Goal: Information Seeking & Learning: Learn about a topic

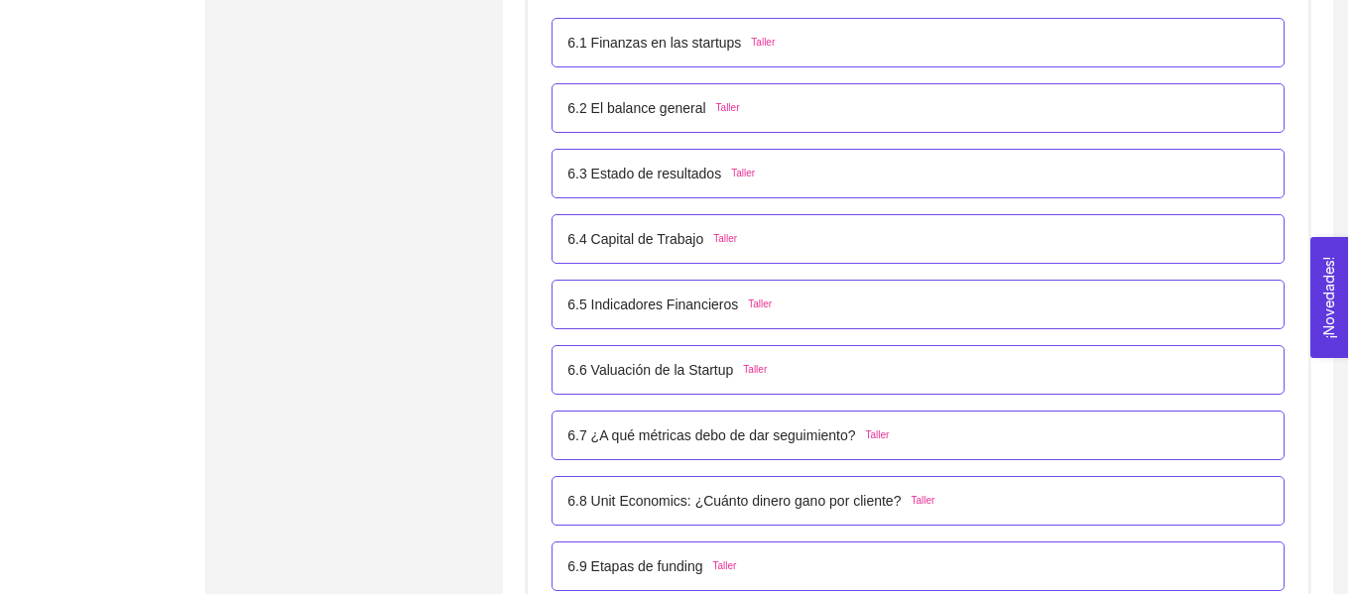
scroll to position [4726, 0]
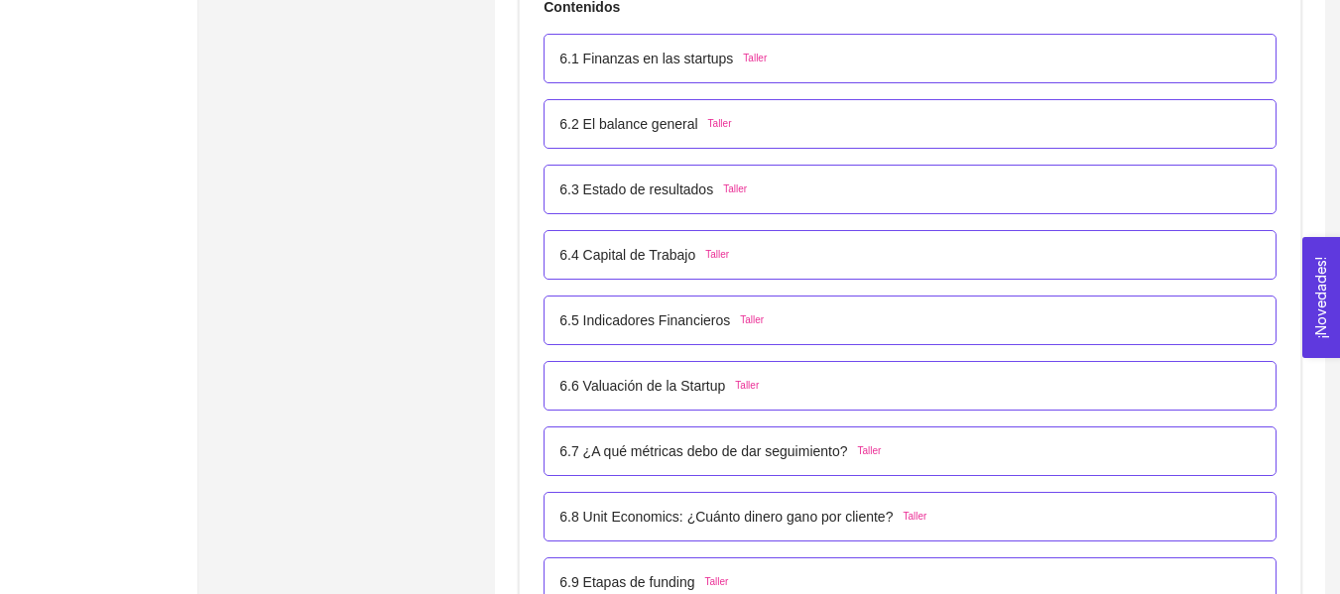
click at [765, 317] on div "6.5 Indicadores Financieros Taller" at bounding box center [909, 320] width 701 height 22
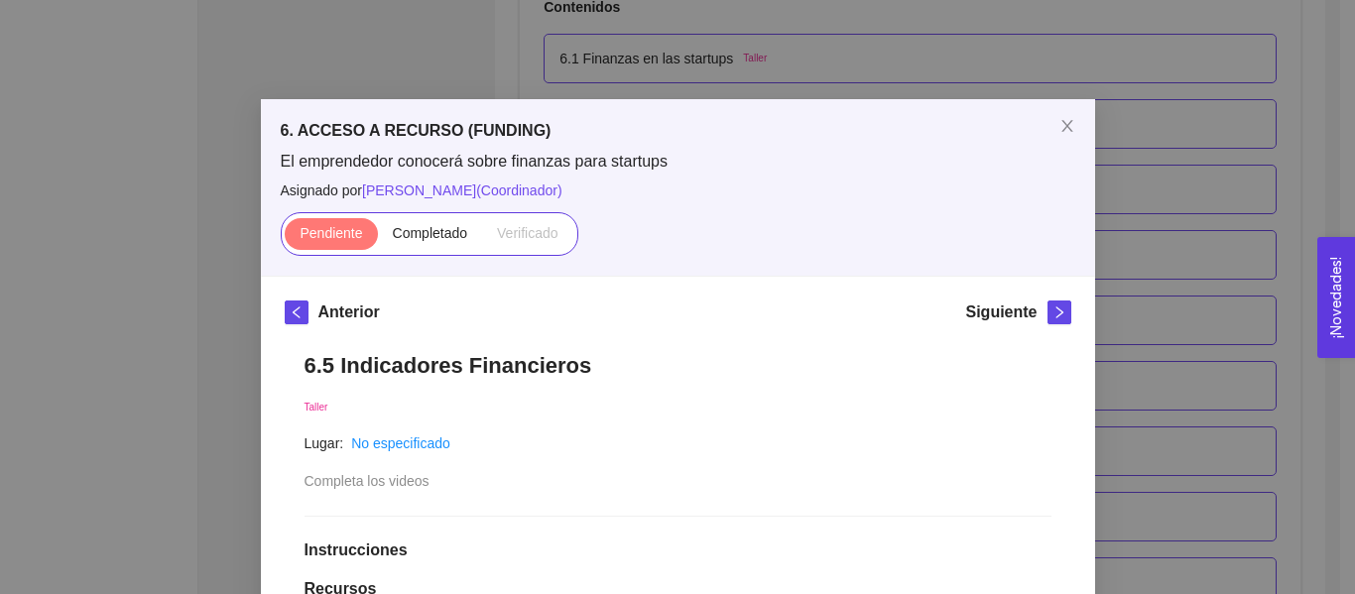
drag, startPoint x: 1354, startPoint y: 271, endPoint x: 1354, endPoint y: 201, distance: 69.4
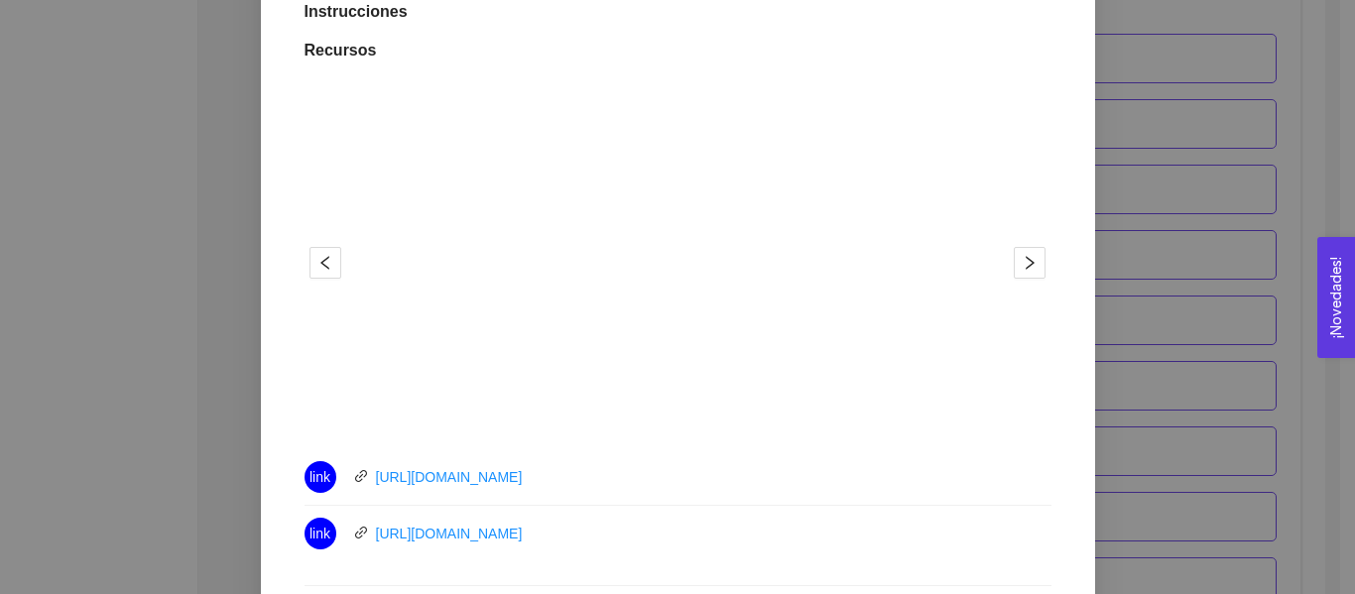
scroll to position [19, 0]
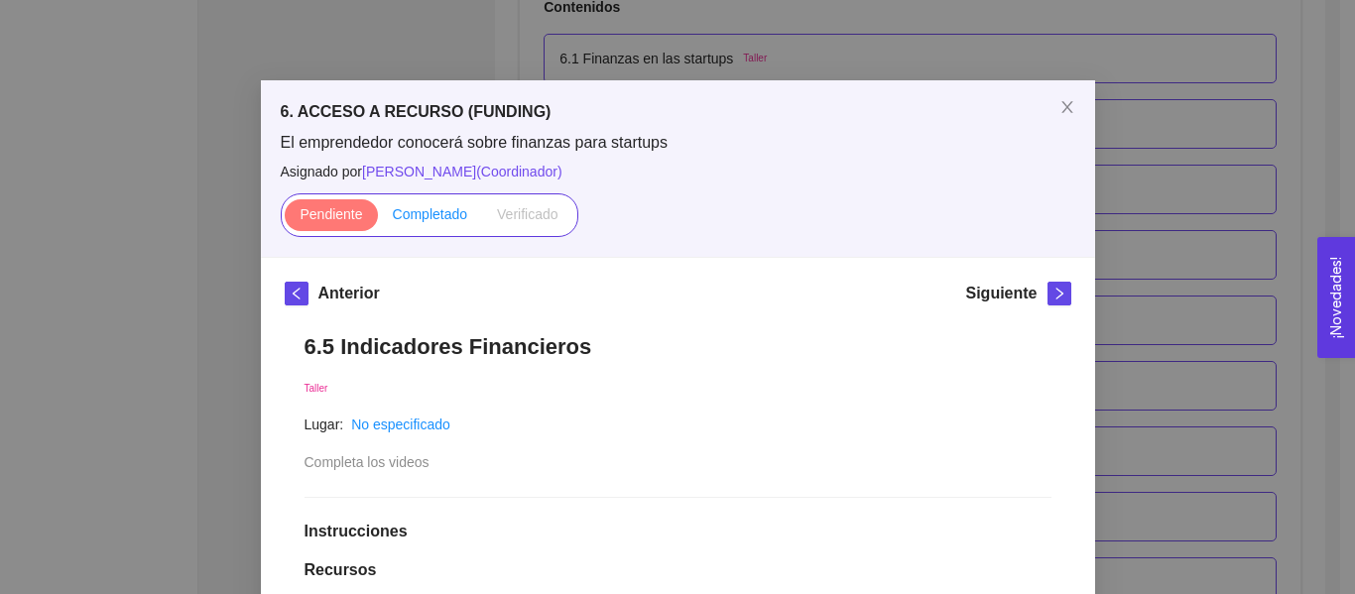
click at [449, 220] on span "Completado" at bounding box center [430, 214] width 75 height 16
click at [378, 219] on input "Completado" at bounding box center [378, 219] width 0 height 0
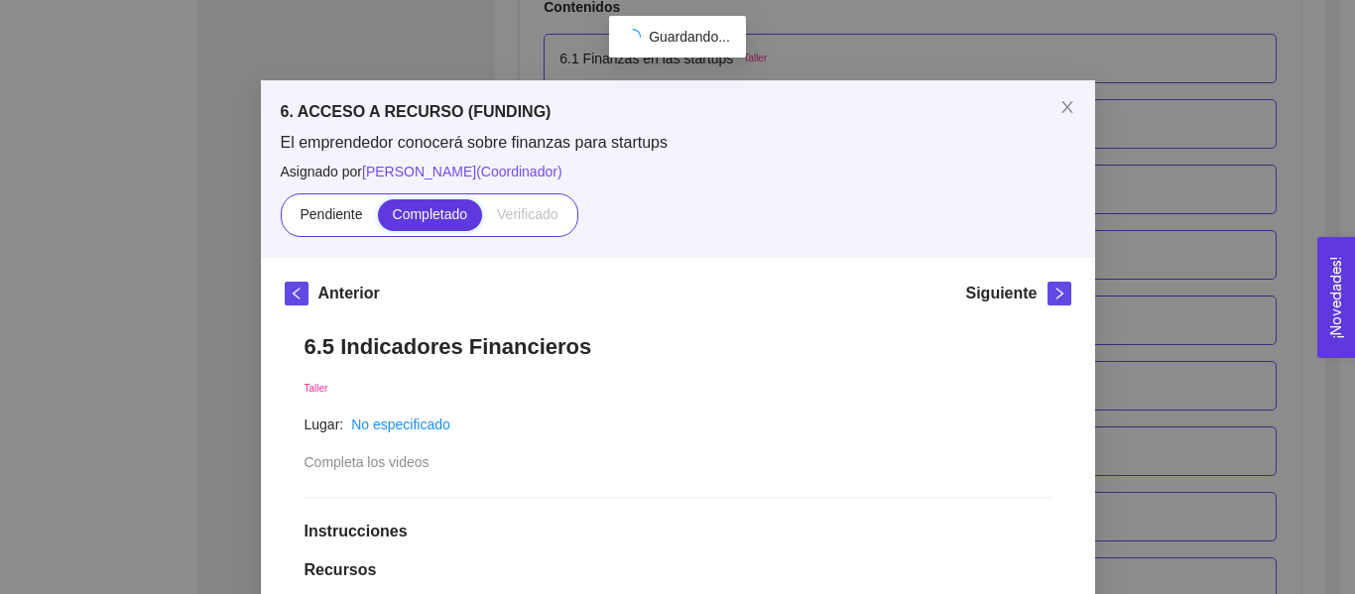
scroll to position [490, 0]
click at [1035, 304] on div "Siguiente" at bounding box center [1017, 298] width 105 height 32
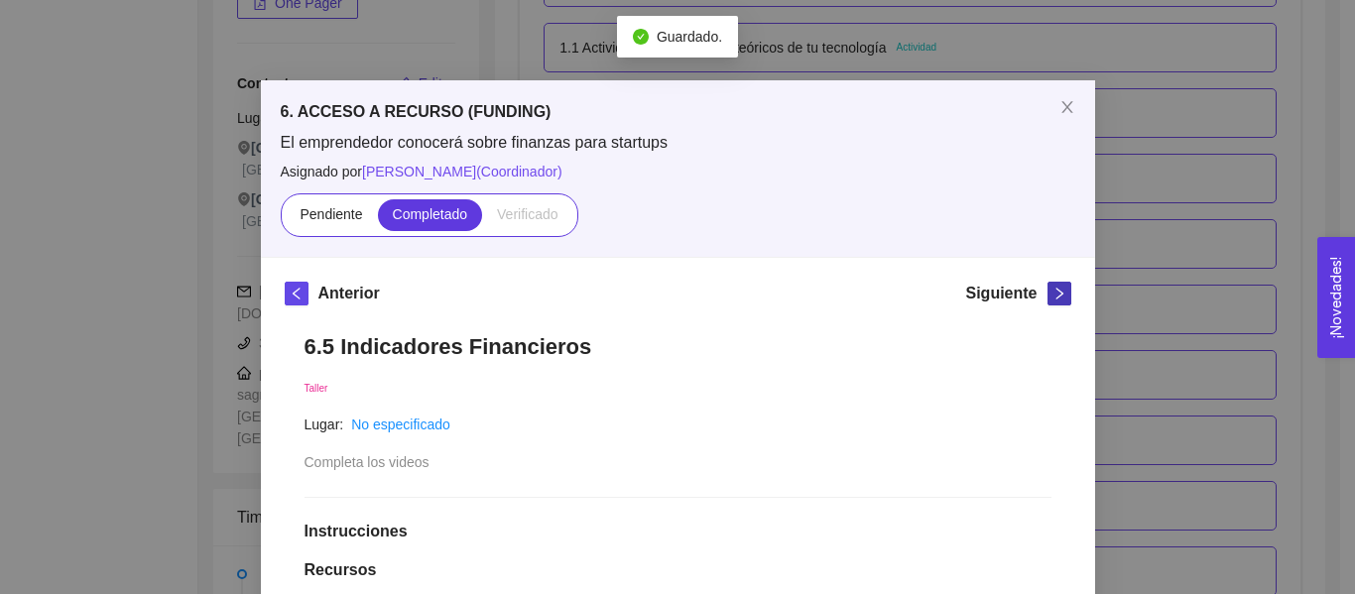
click at [1048, 300] on span "right" at bounding box center [1059, 294] width 22 height 14
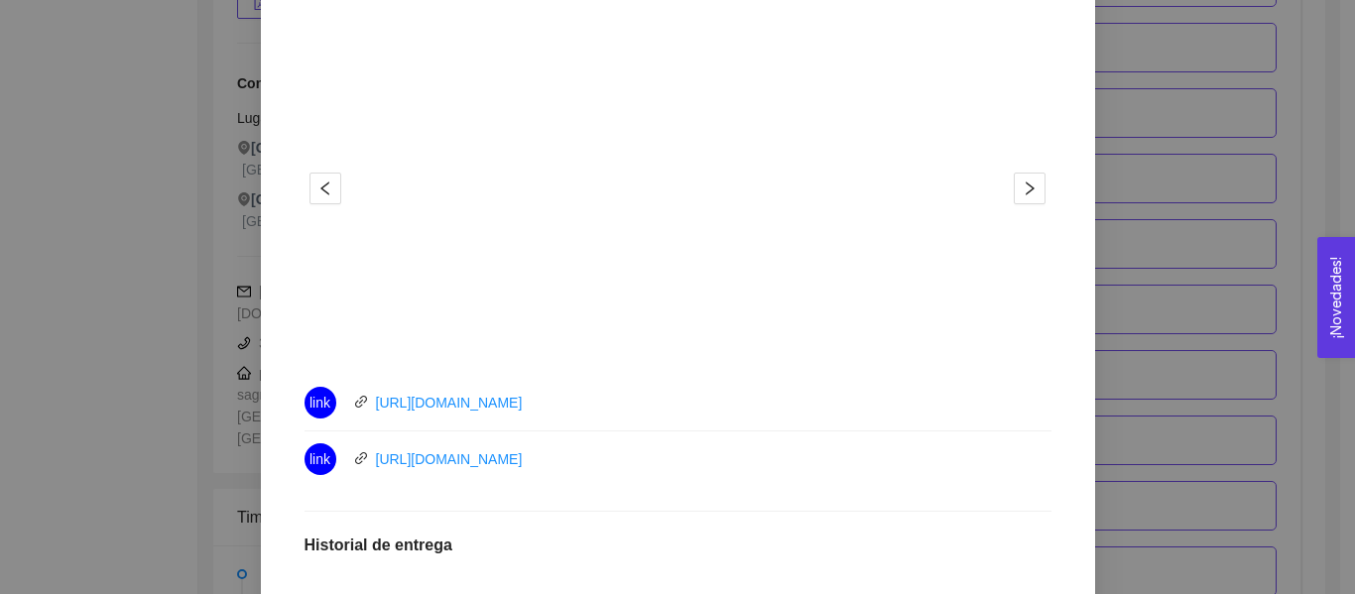
scroll to position [630, 0]
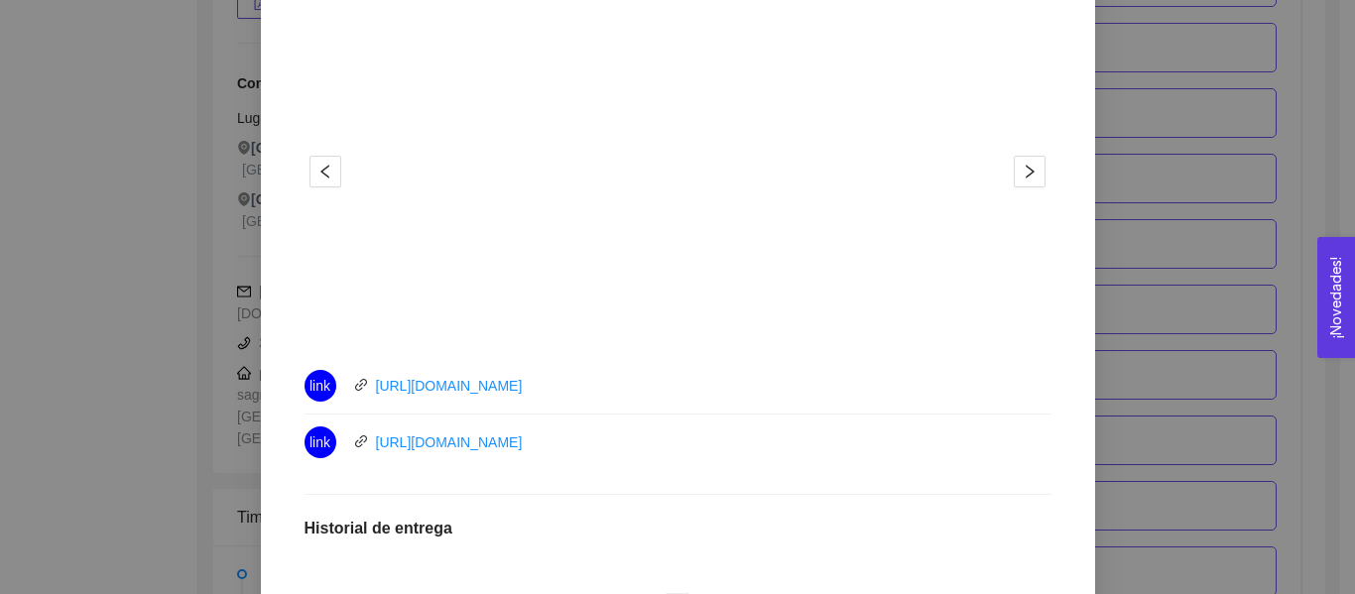
drag, startPoint x: 443, startPoint y: 401, endPoint x: 400, endPoint y: 396, distance: 43.9
drag, startPoint x: 400, startPoint y: 396, endPoint x: 389, endPoint y: 379, distance: 20.1
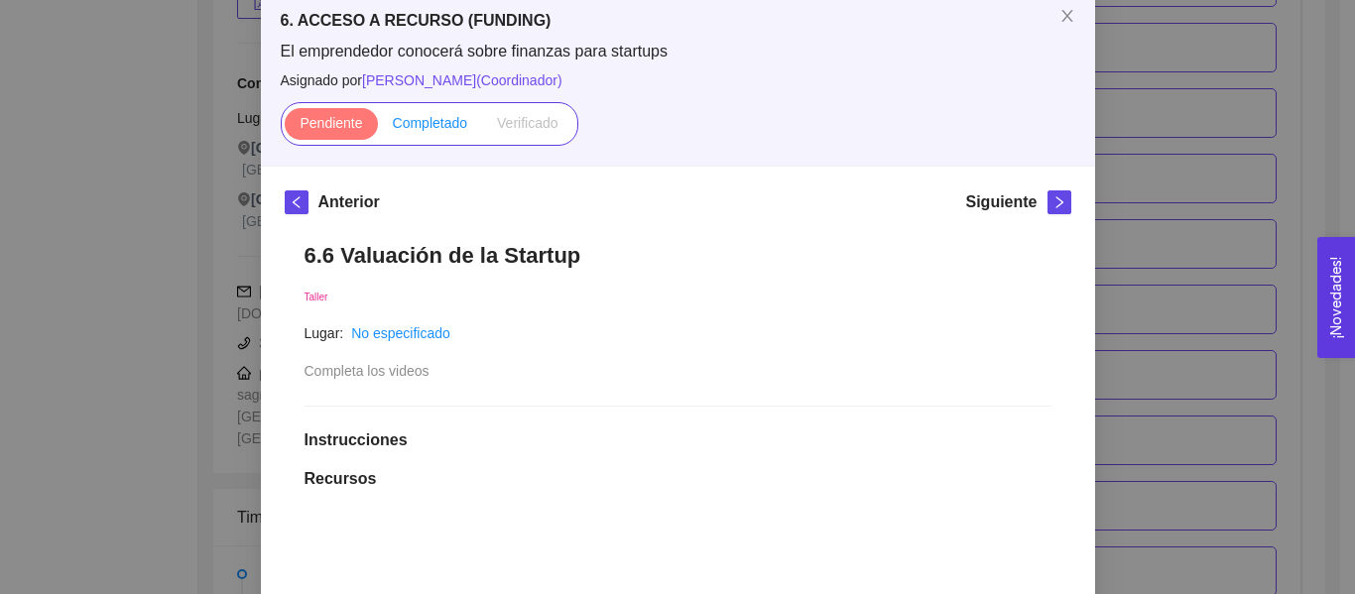
click at [432, 138] on label "Completado" at bounding box center [430, 124] width 105 height 32
click at [378, 128] on input "Completado" at bounding box center [378, 128] width 0 height 0
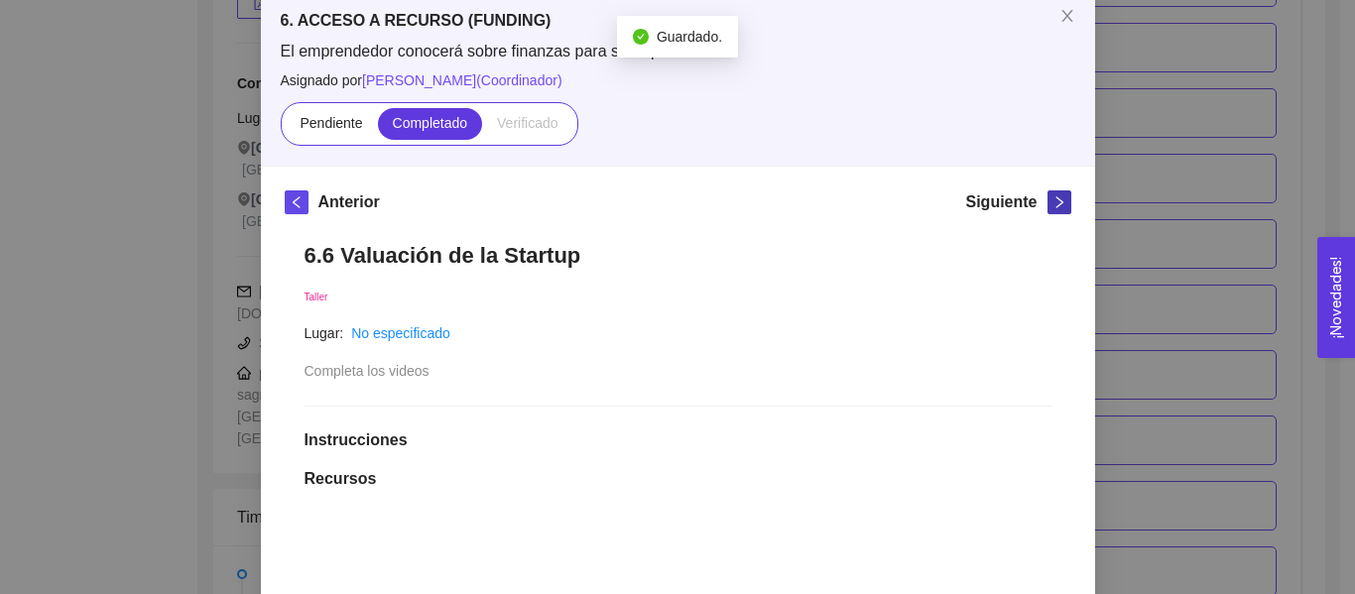
click at [1052, 195] on icon "right" at bounding box center [1059, 202] width 14 height 14
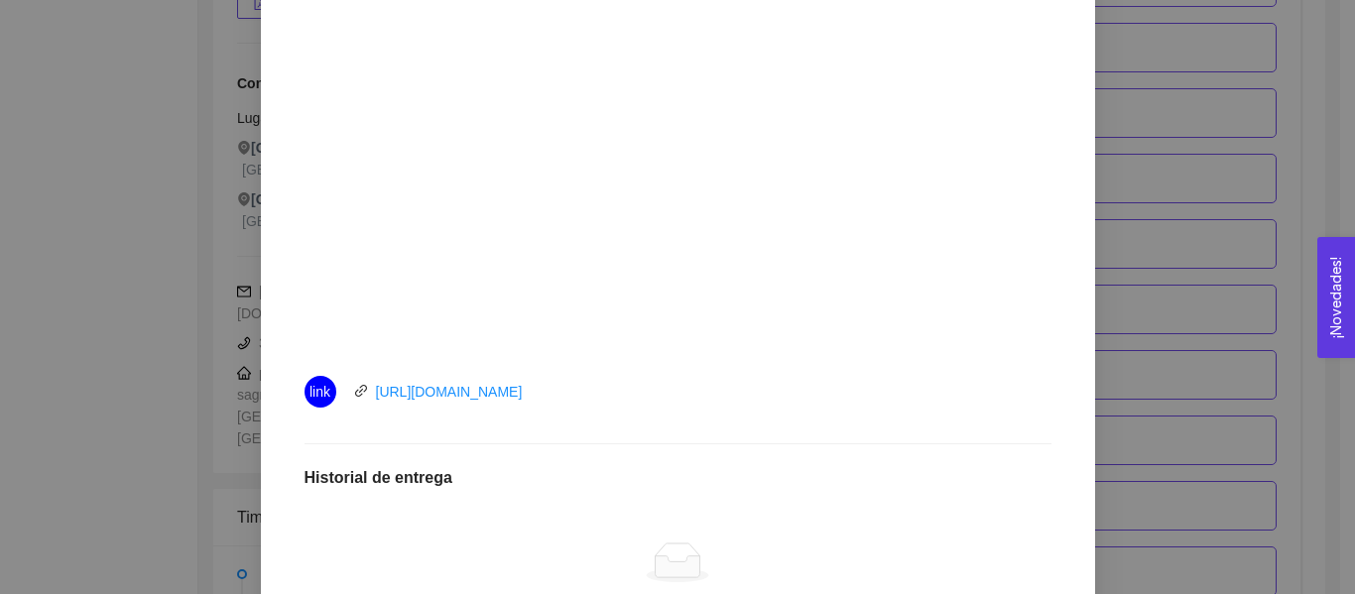
scroll to position [177, 0]
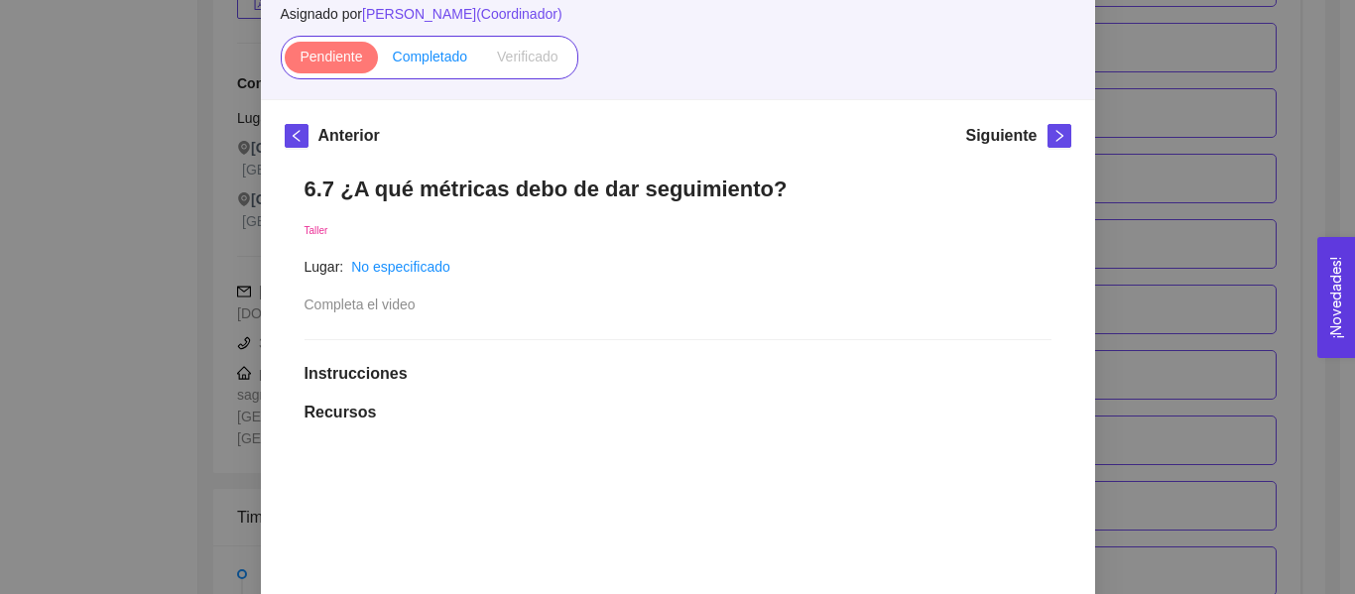
click at [430, 64] on span "Completado" at bounding box center [430, 57] width 75 height 16
click at [378, 61] on input "Completado" at bounding box center [378, 61] width 0 height 0
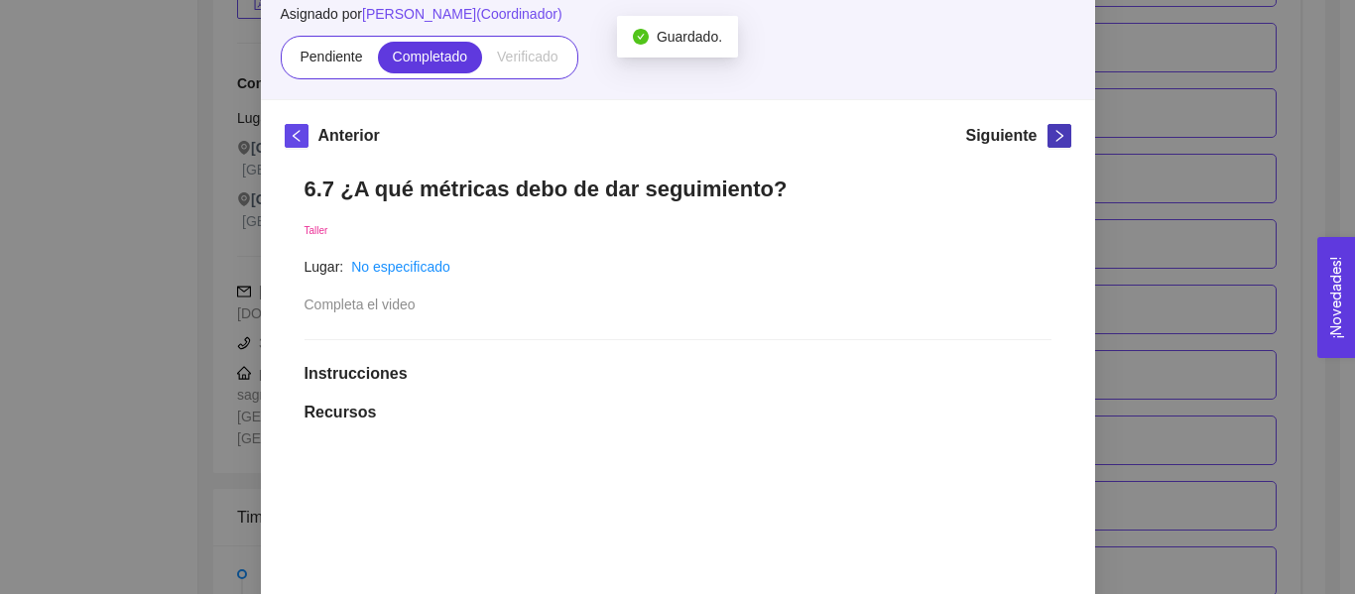
click at [1052, 138] on icon "right" at bounding box center [1059, 136] width 14 height 14
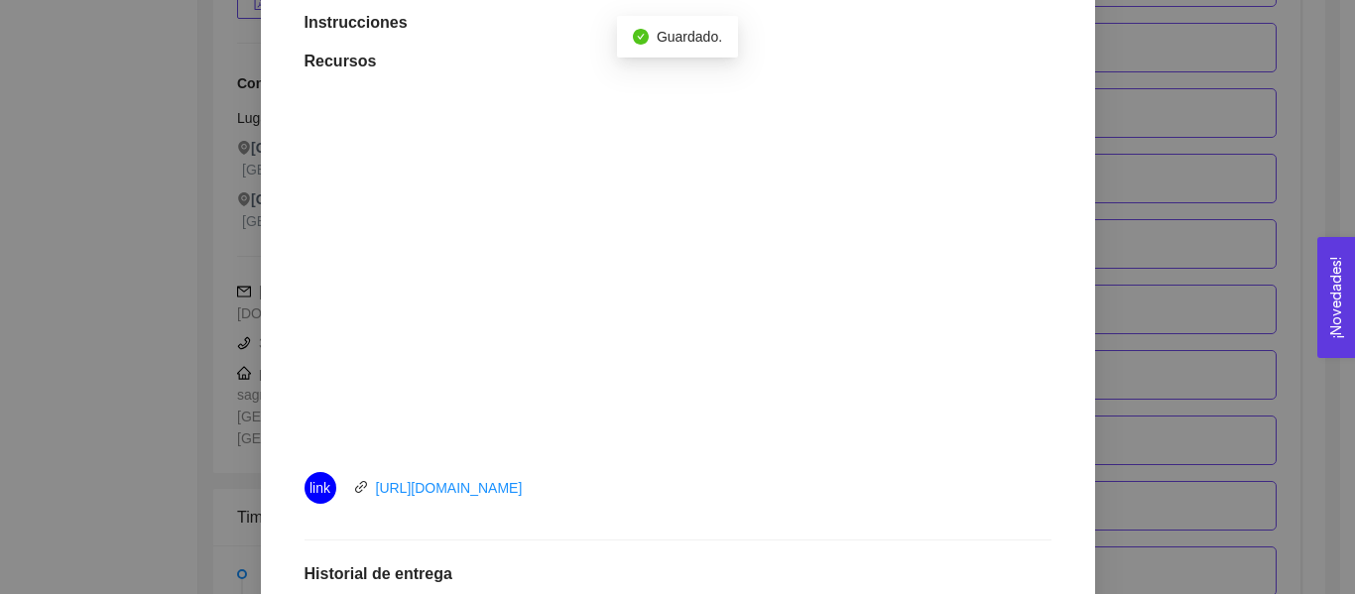
scroll to position [608, 0]
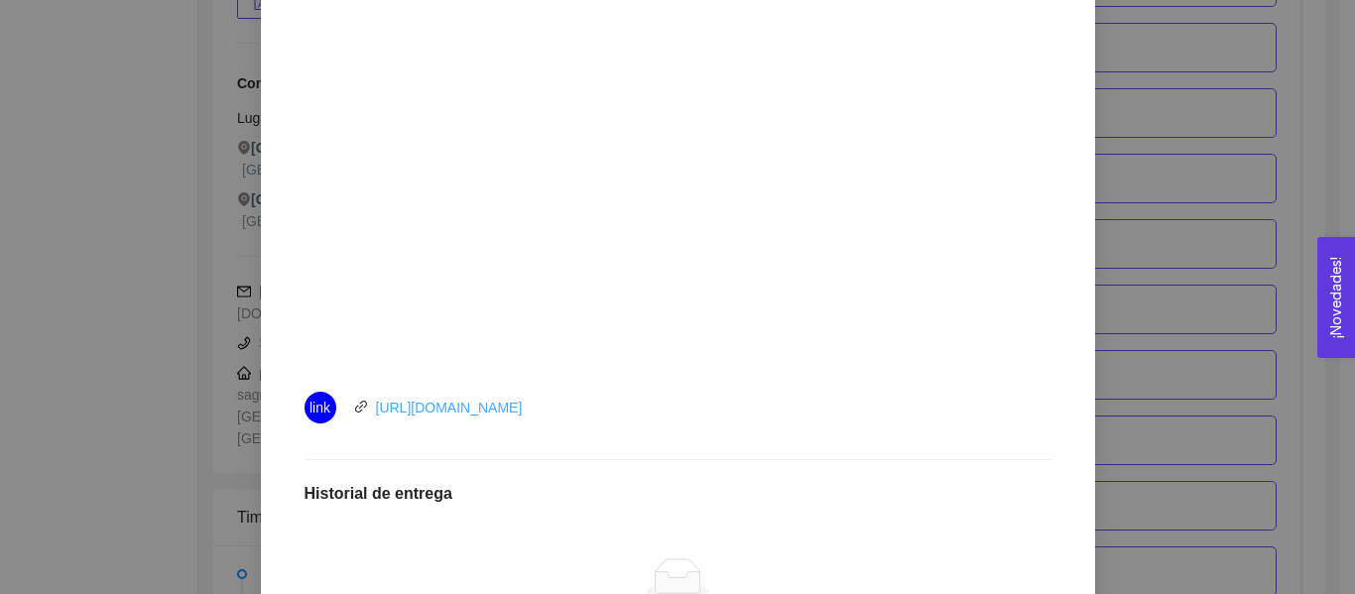
drag, startPoint x: 493, startPoint y: 424, endPoint x: 432, endPoint y: 404, distance: 63.7
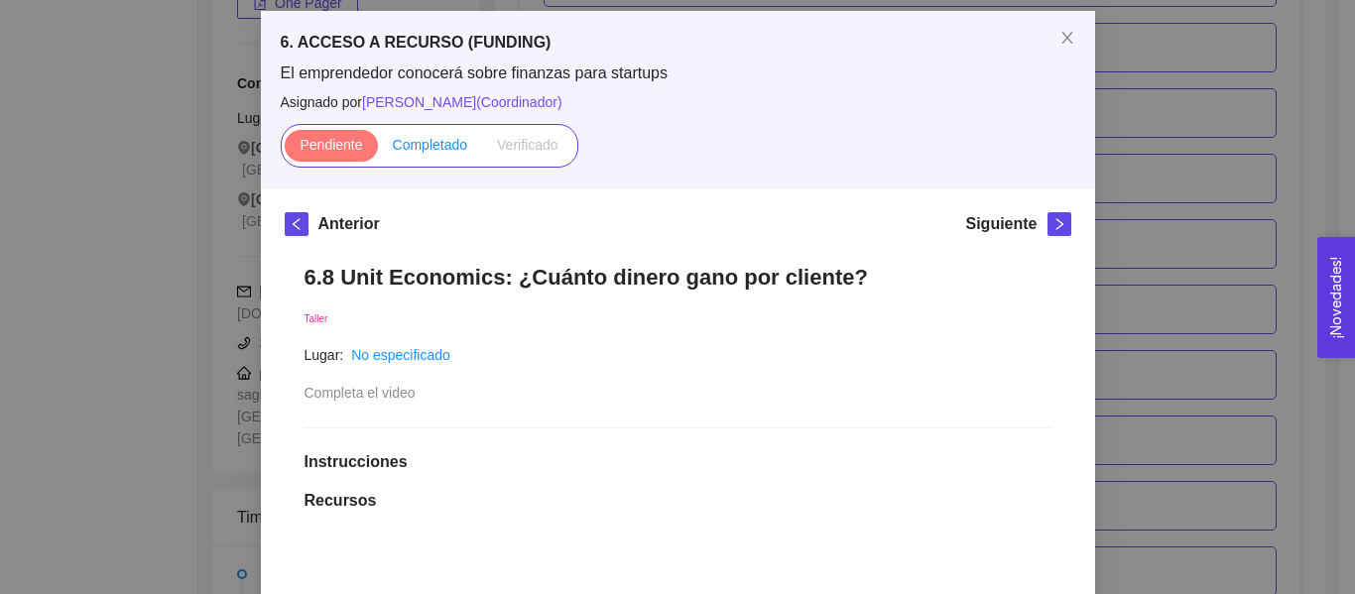
click at [400, 149] on span "Completado" at bounding box center [430, 145] width 75 height 16
click at [378, 150] on input "Completado" at bounding box center [378, 150] width 0 height 0
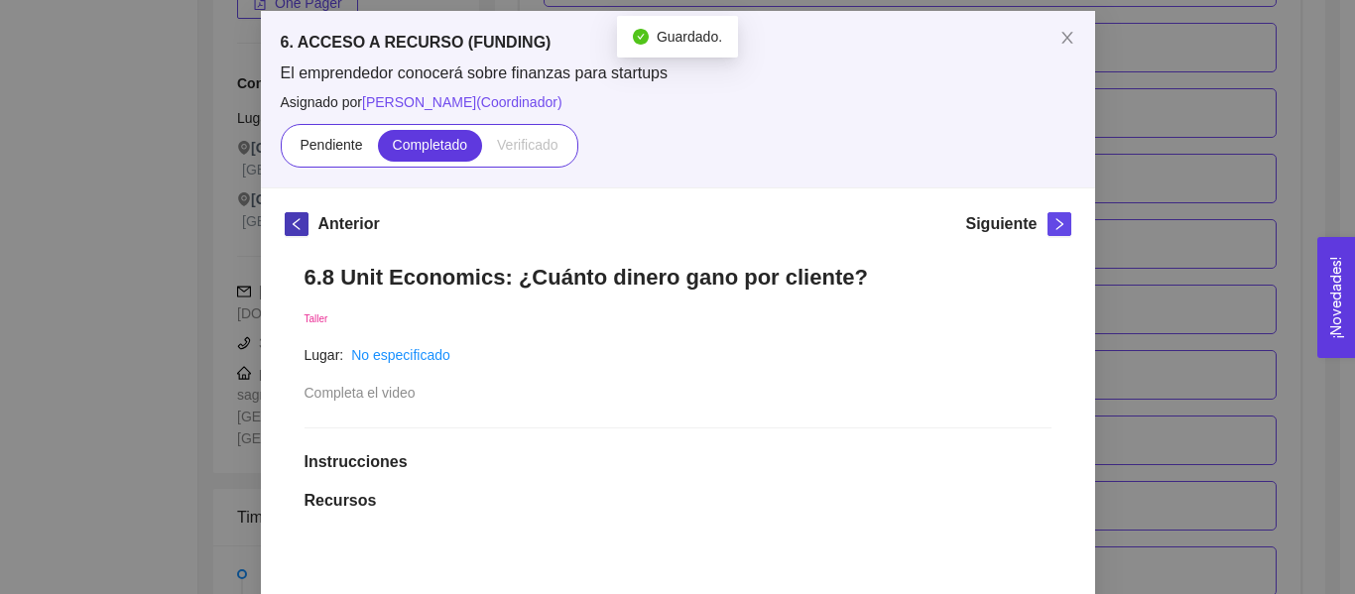
click at [294, 226] on icon "left" at bounding box center [297, 224] width 14 height 14
click at [1033, 228] on div "Siguiente" at bounding box center [1017, 228] width 105 height 32
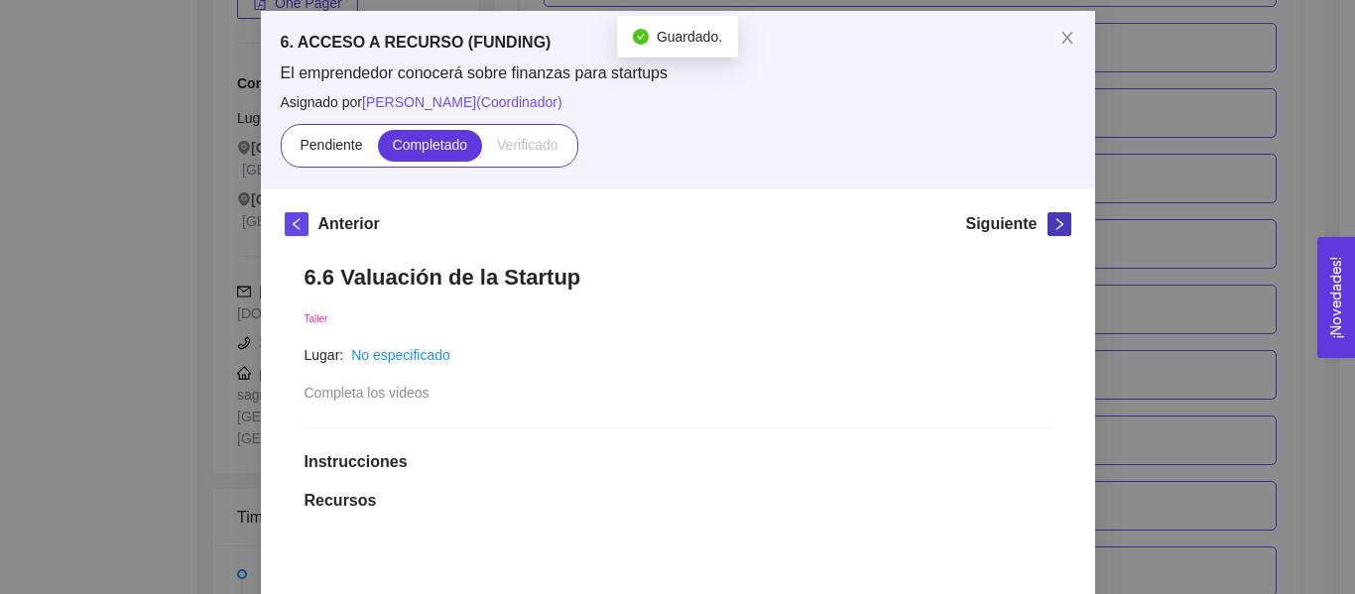
click at [1052, 228] on icon "right" at bounding box center [1059, 224] width 14 height 14
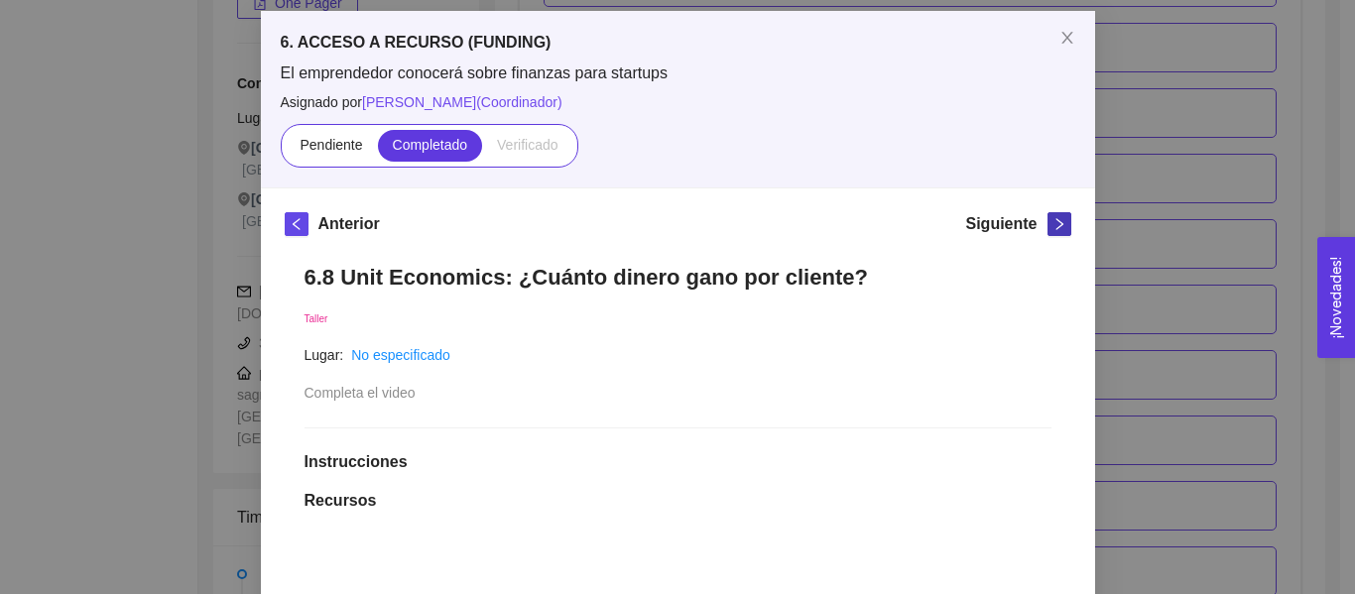
click at [1052, 228] on icon "right" at bounding box center [1059, 224] width 14 height 14
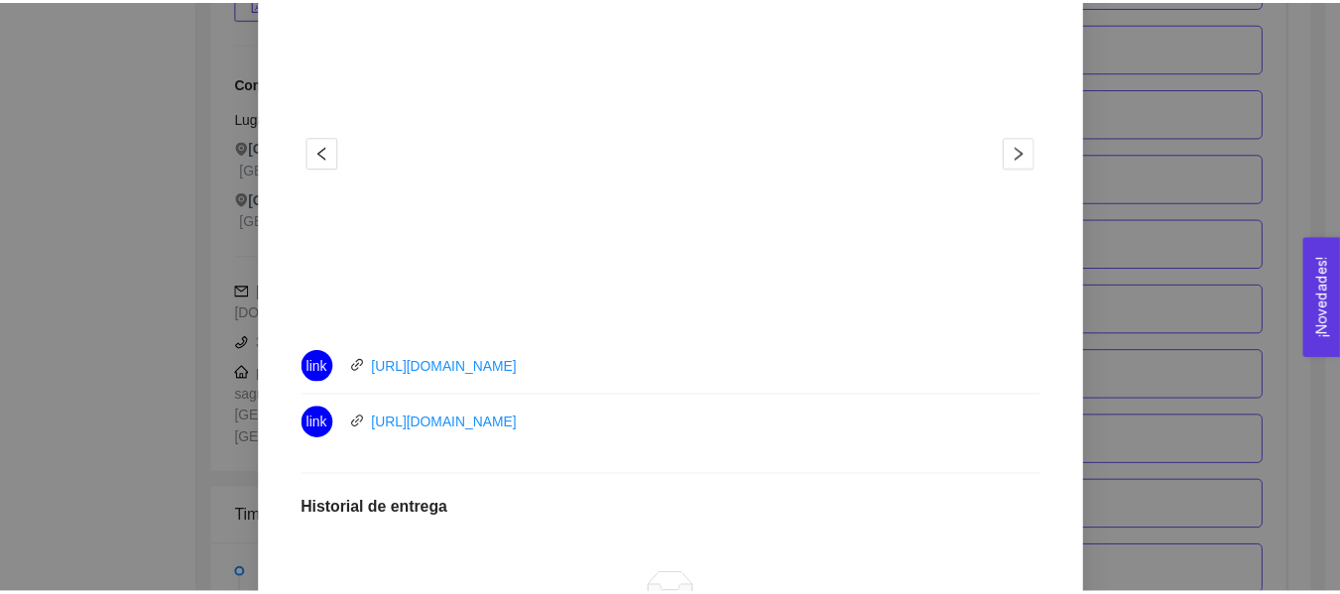
scroll to position [129, 0]
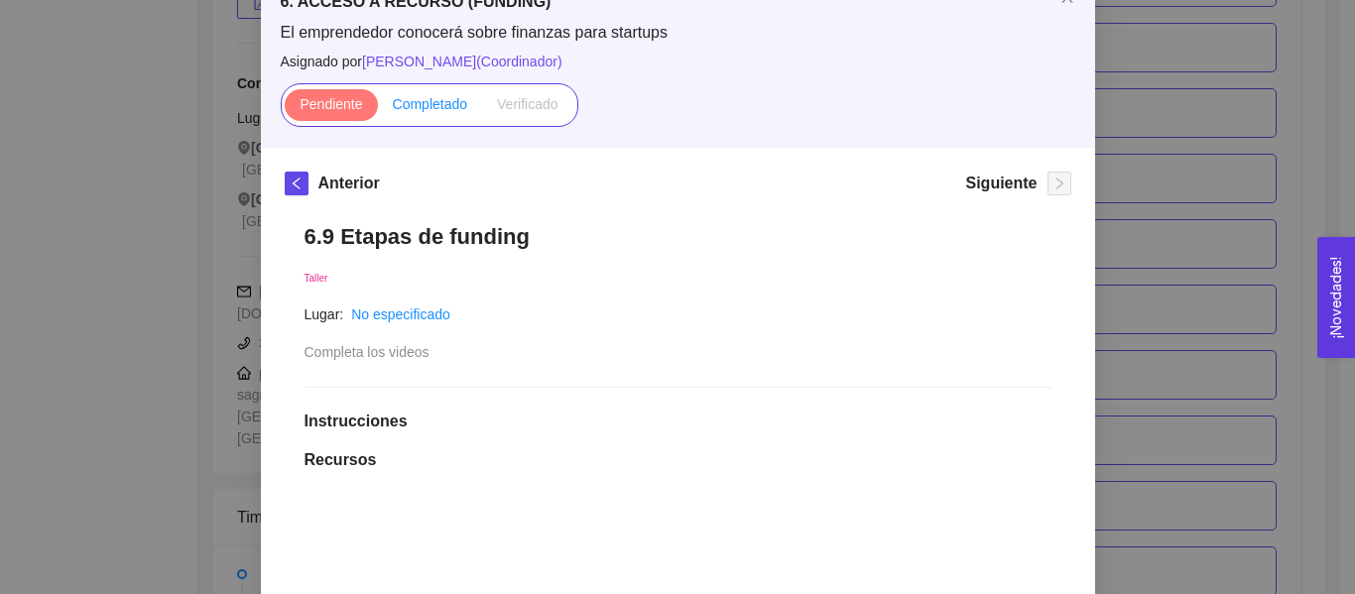
click at [395, 116] on label "Completado" at bounding box center [430, 105] width 105 height 32
click at [378, 109] on input "Completado" at bounding box center [378, 109] width 0 height 0
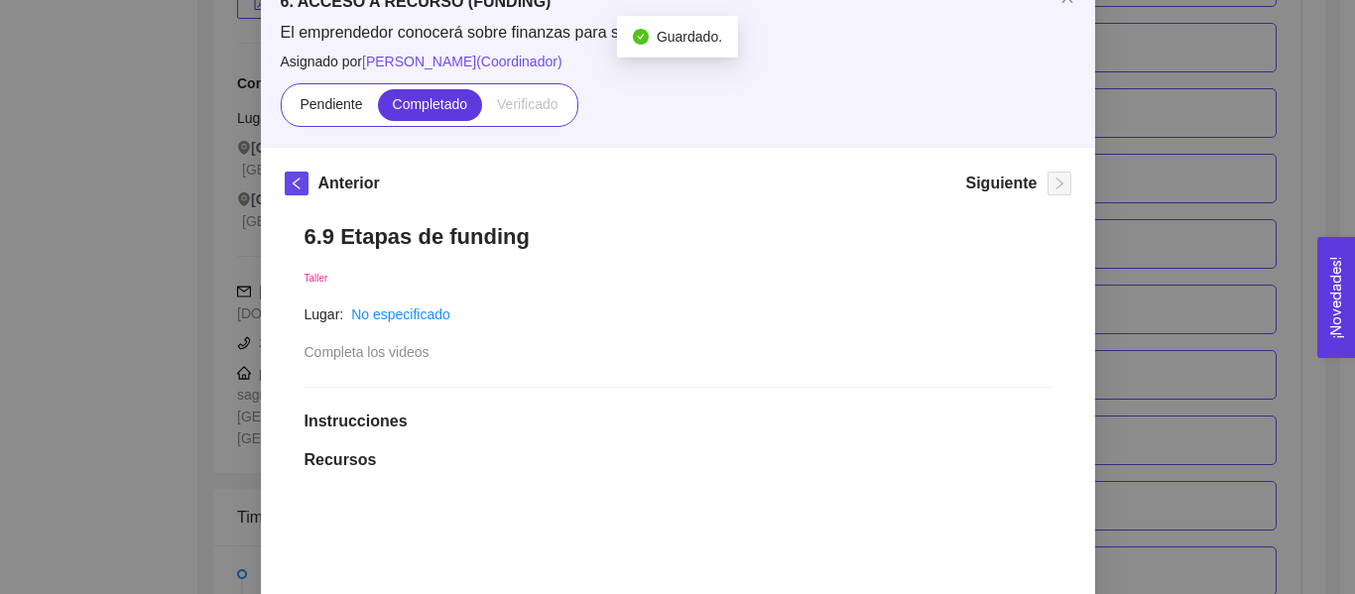
click at [1125, 172] on div "6. ACCESO A RECURSO (FUNDING) El emprendedor conocerá sobre finanzas para start…" at bounding box center [677, 297] width 1355 height 594
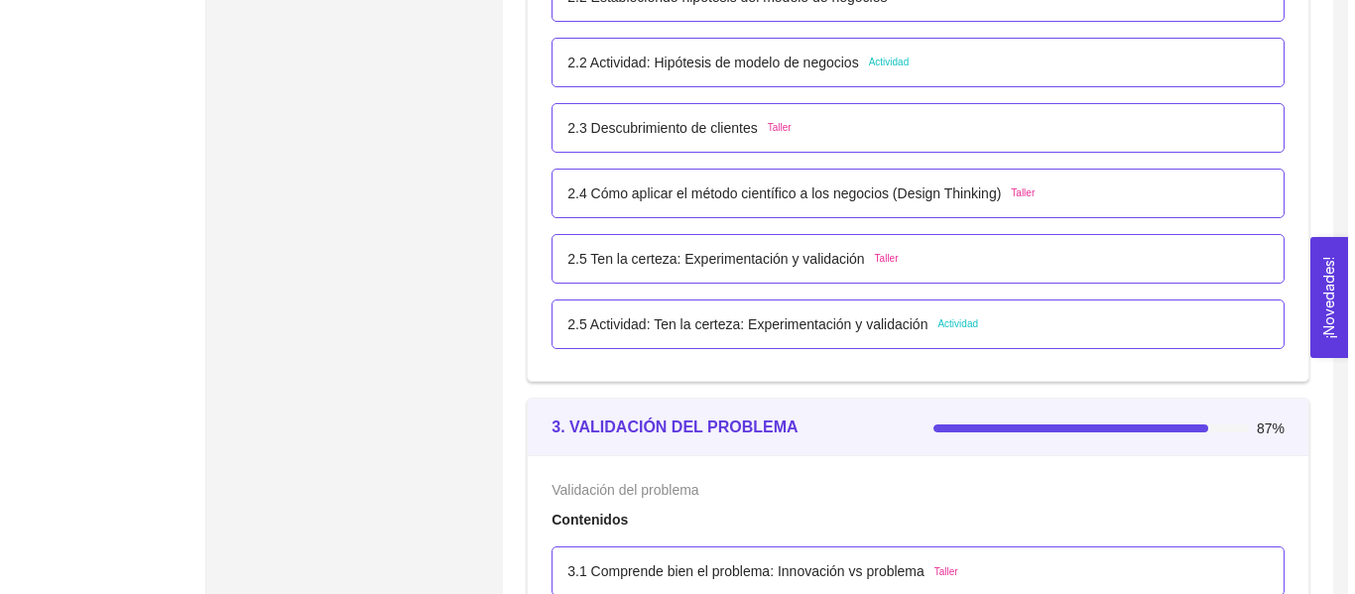
scroll to position [2179, 0]
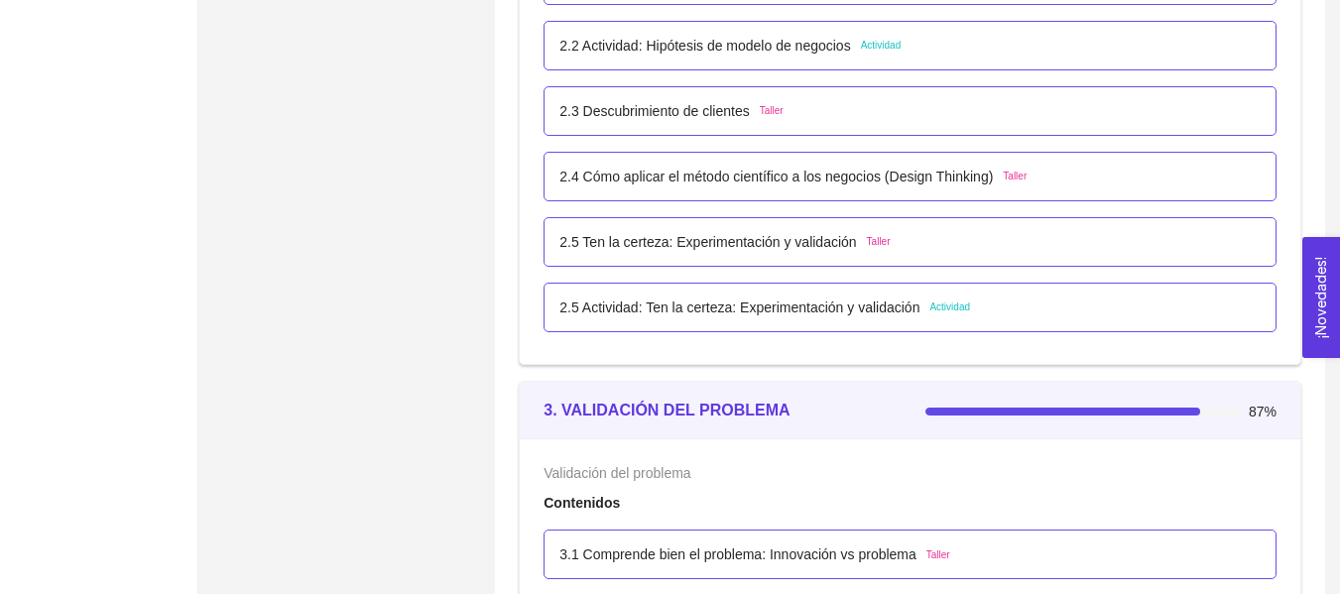
click at [748, 243] on p "2.5 Ten la certeza: Experimentación y validación" at bounding box center [707, 242] width 297 height 22
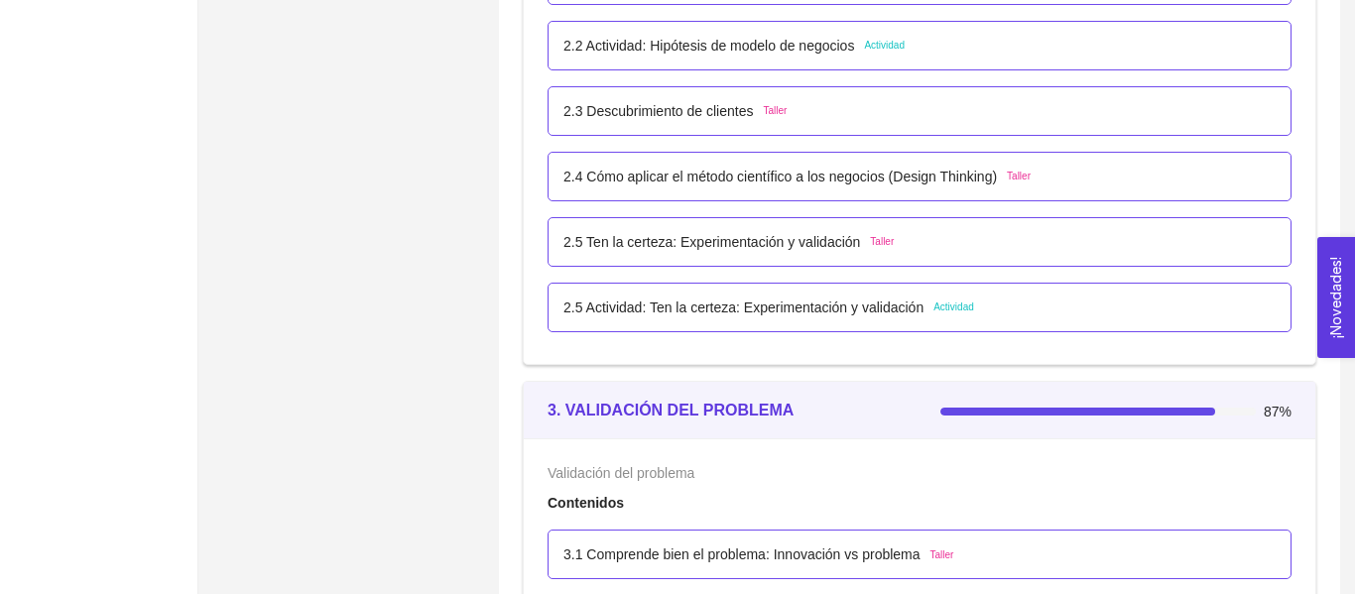
scroll to position [0, 0]
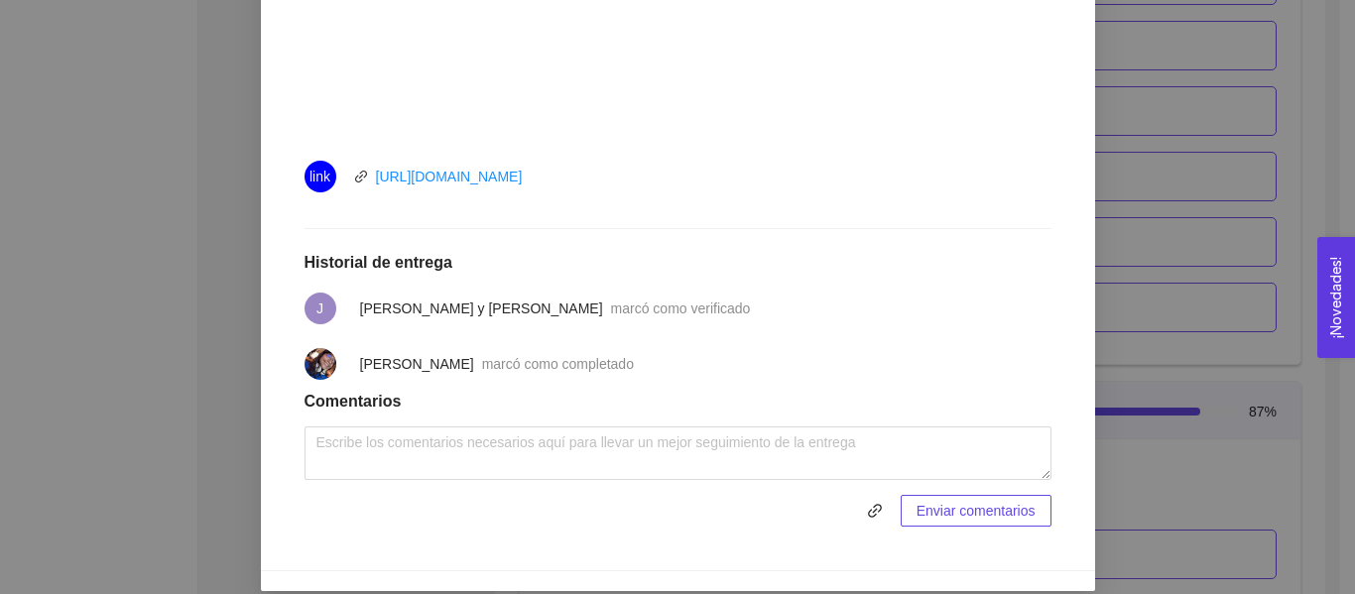
click at [1211, 205] on div "2. HIPÓTESIS DEL MODELO DE NEGOCIO El emprendedor puede establecer su hipótesis…" at bounding box center [677, 297] width 1355 height 594
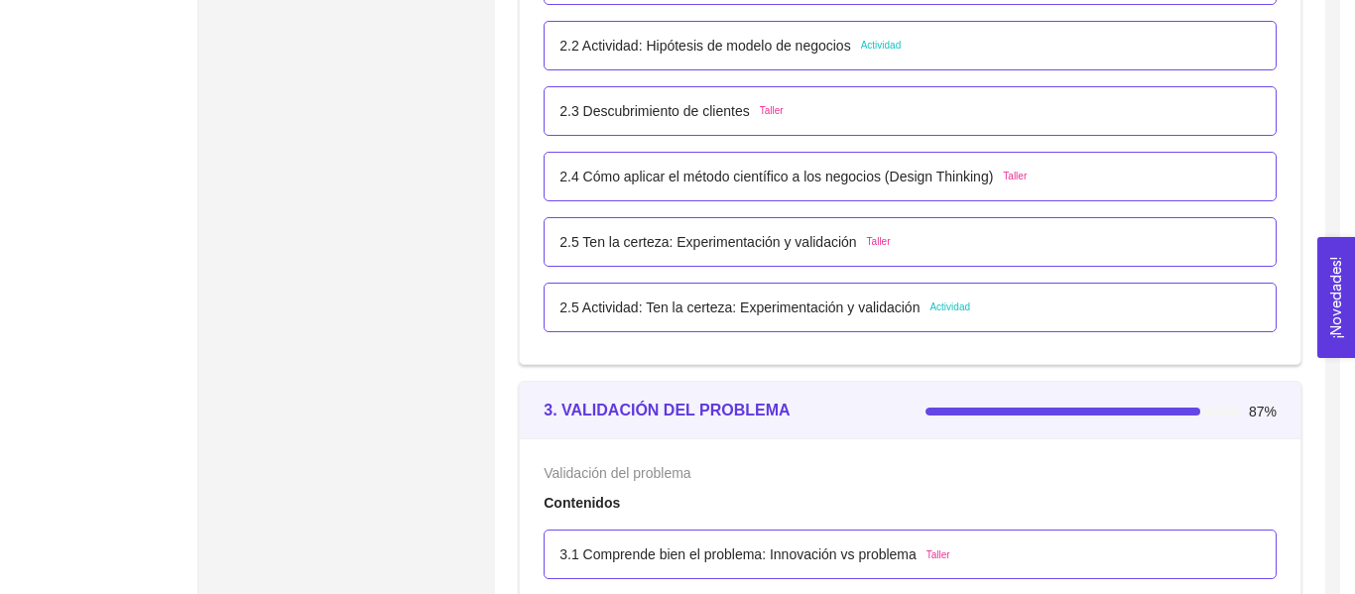
scroll to position [788, 0]
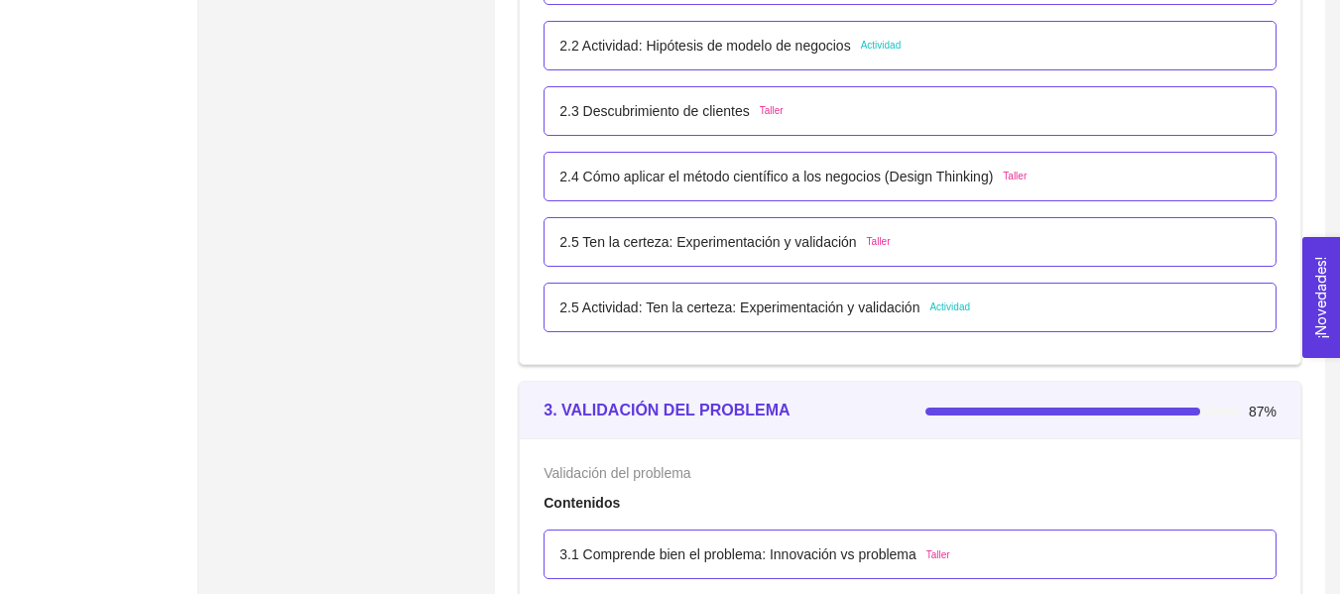
click at [806, 316] on p "2.5 Actividad: Ten la certeza: Experimentación y validación" at bounding box center [739, 308] width 360 height 22
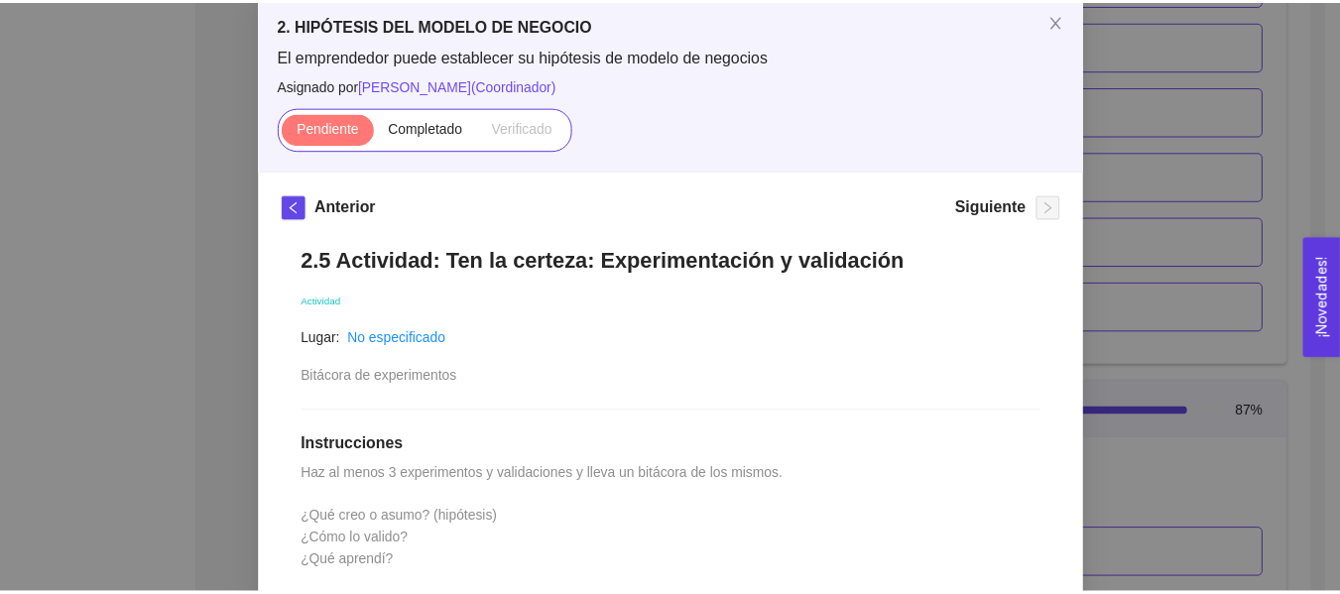
scroll to position [144, 0]
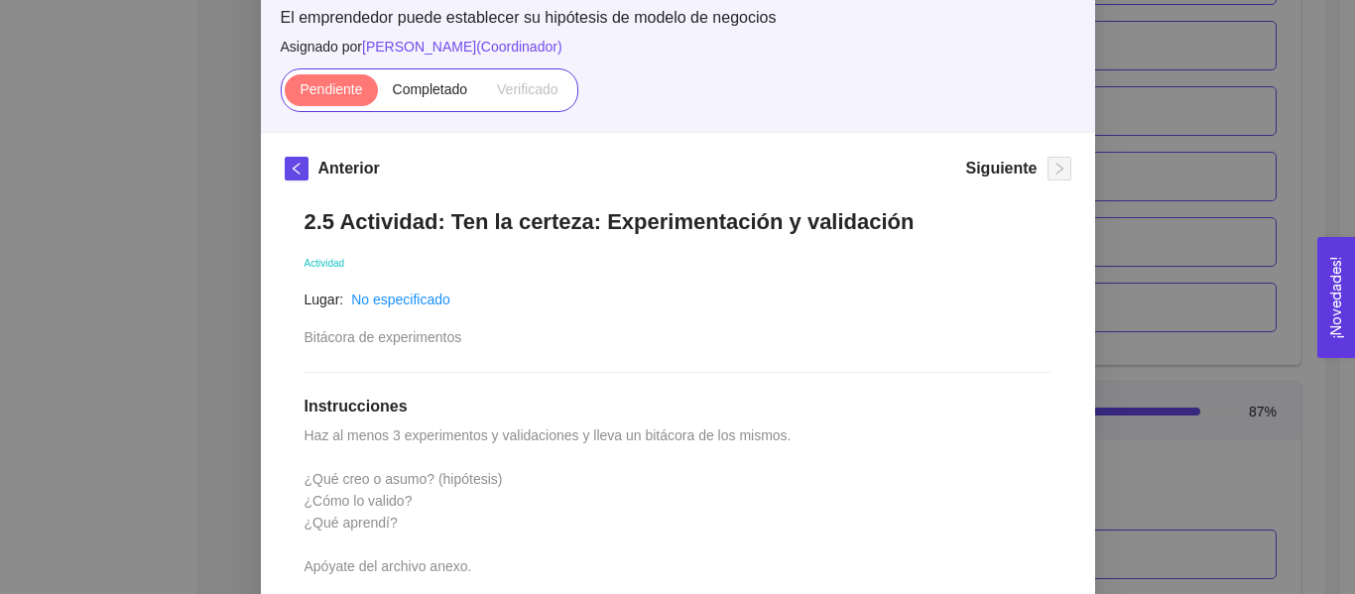
click at [1176, 223] on div "2. HIPÓTESIS DEL MODELO DE NEGOCIO El emprendedor puede establecer su hipótesis…" at bounding box center [677, 297] width 1355 height 594
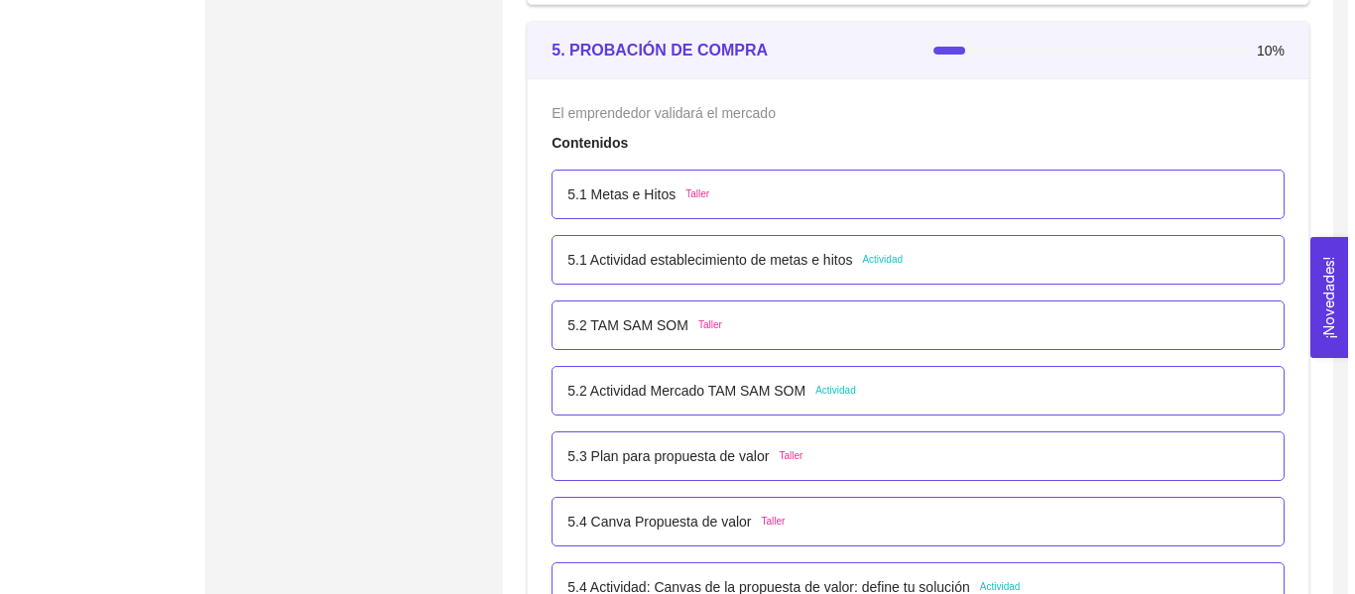
scroll to position [3803, 0]
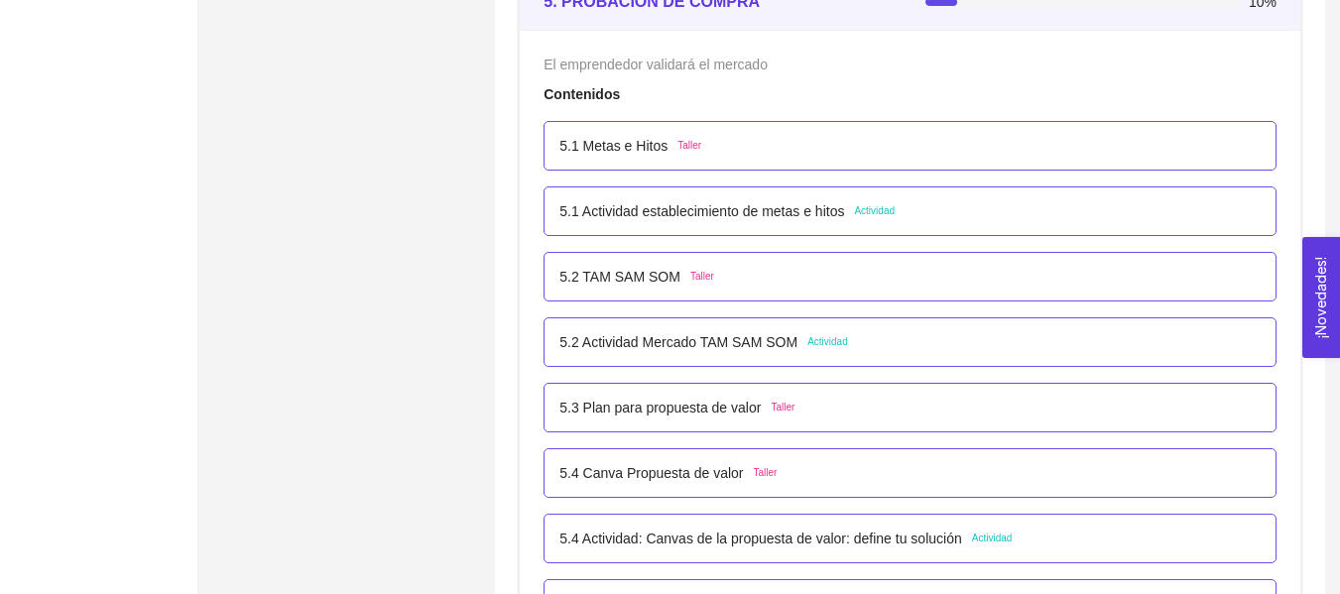
click at [796, 220] on p "5.1 Actividad establecimiento de metas e hitos" at bounding box center [701, 211] width 285 height 22
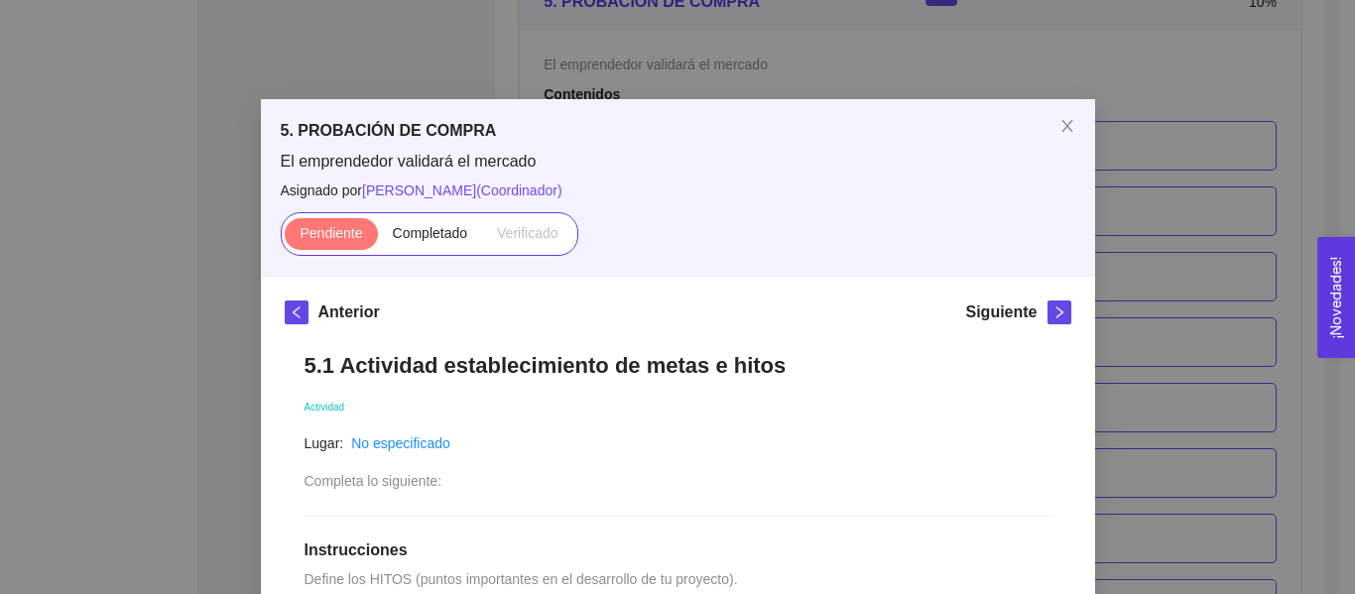
click at [1220, 217] on div "5. PROBACIÓN DE COMPRA El emprendedor validará el mercado Asignado por [PERSON_…" at bounding box center [677, 297] width 1355 height 594
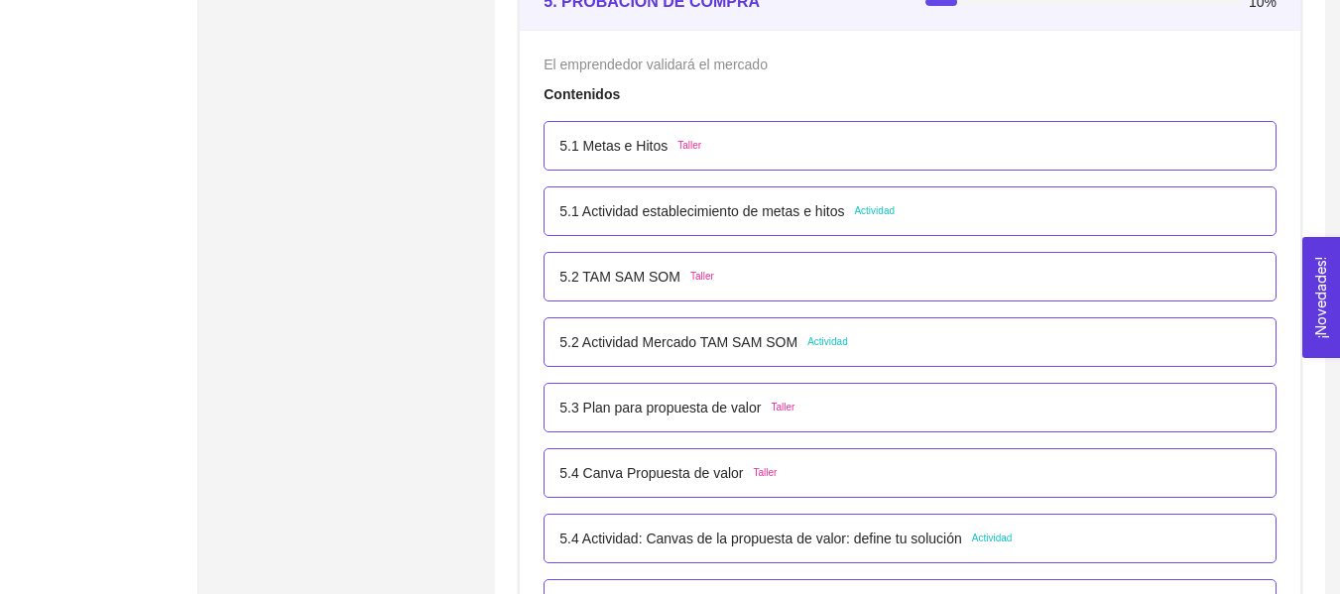
click at [652, 150] on p "5.1 Metas e Hitos" at bounding box center [613, 146] width 108 height 22
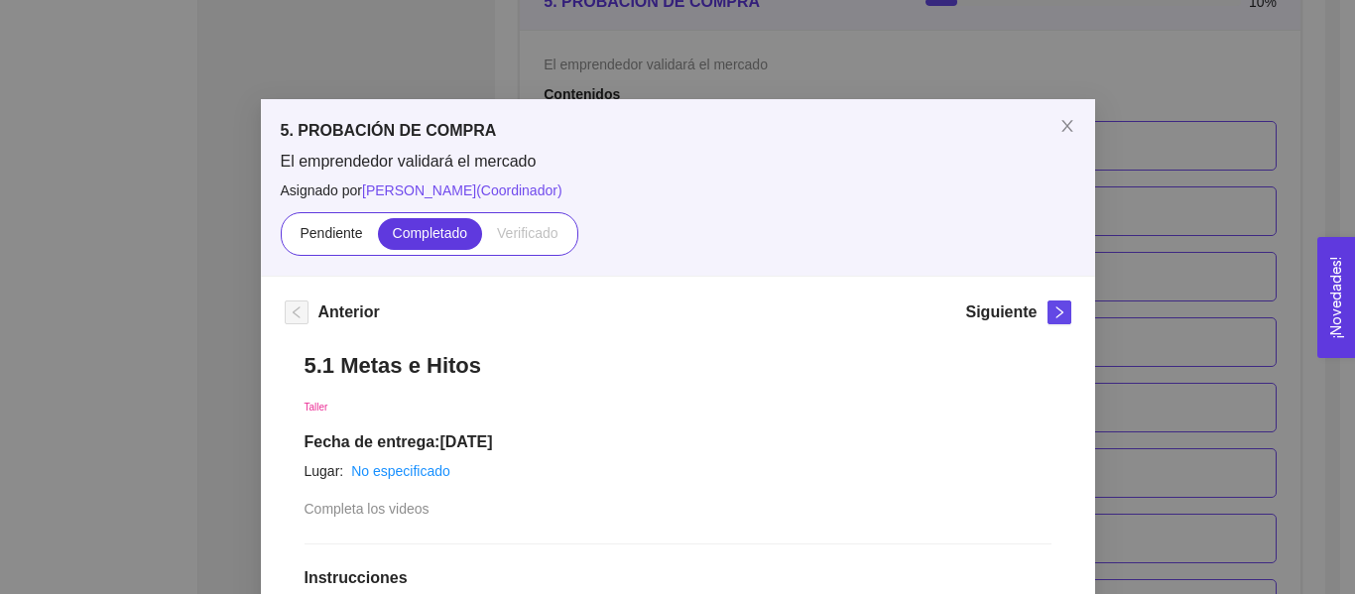
click at [1215, 221] on div "5. PROBACIÓN DE COMPRA El emprendedor validará el mercado Asignado por [PERSON_…" at bounding box center [677, 297] width 1355 height 594
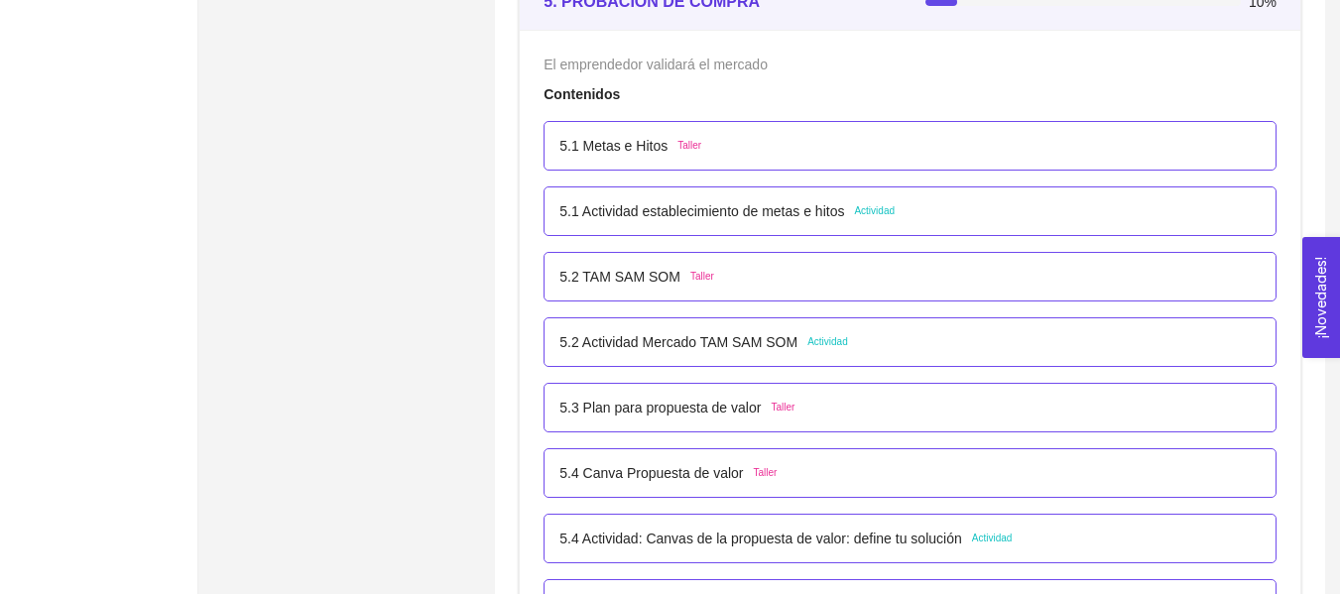
click at [633, 287] on p "5.2 TAM SAM SOM" at bounding box center [619, 277] width 121 height 22
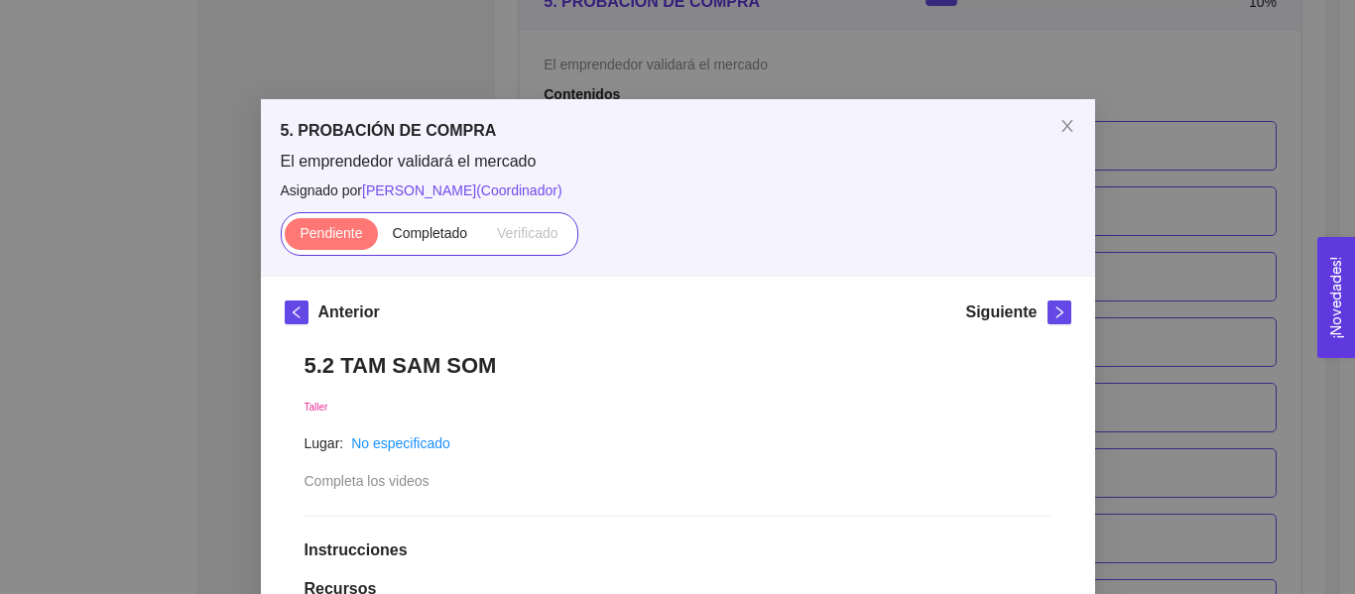
click at [1187, 184] on div "5. PROBACIÓN DE COMPRA El emprendedor validará el mercado Asignado por [PERSON_…" at bounding box center [677, 297] width 1355 height 594
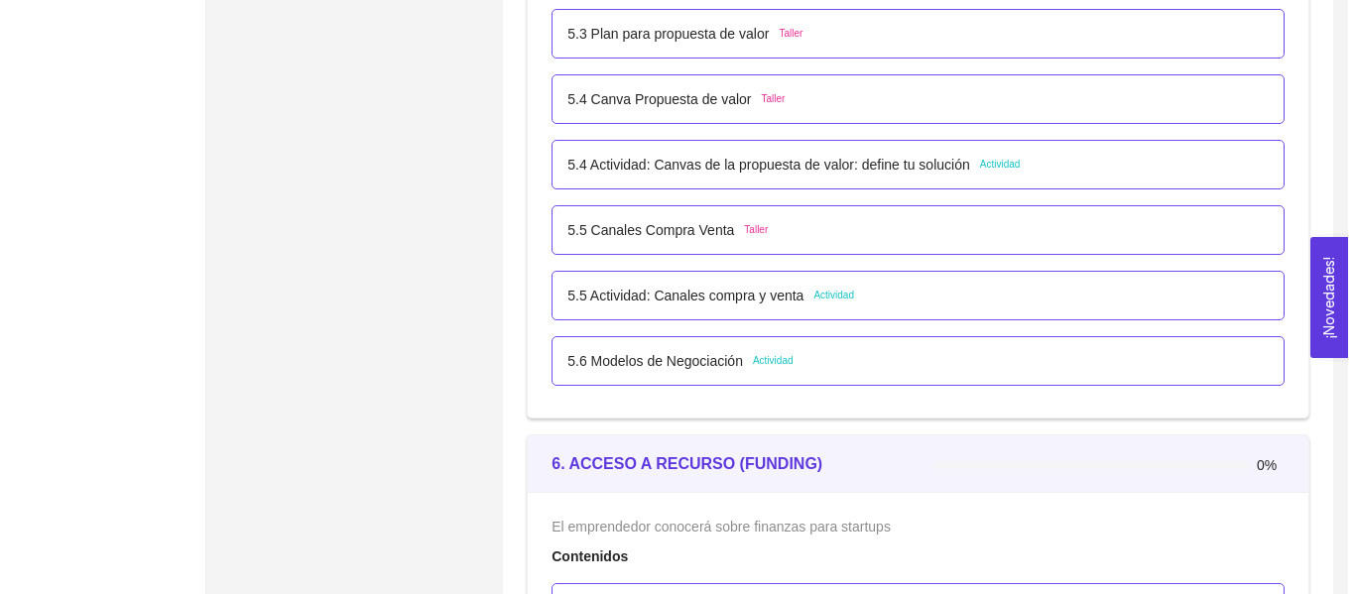
scroll to position [4241, 0]
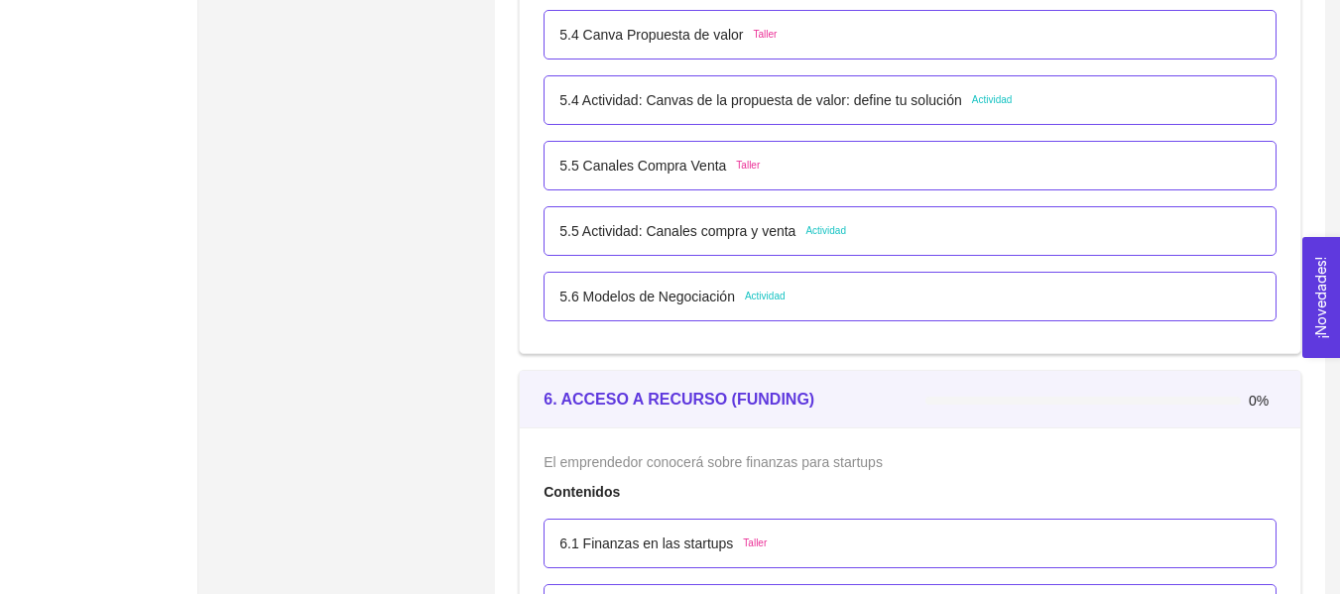
click at [926, 238] on div "5.5 Actividad: Canales compra y venta Actividad" at bounding box center [909, 231] width 701 height 22
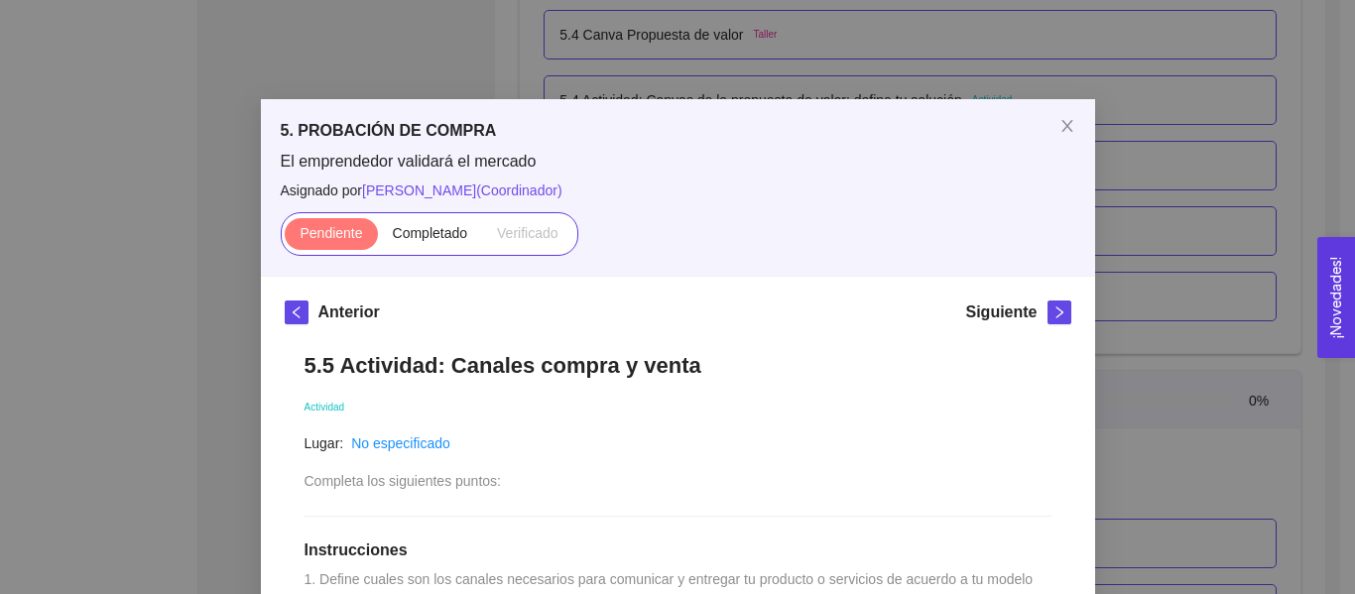
click at [1195, 238] on div "5. PROBACIÓN DE COMPRA El emprendedor validará el mercado Asignado por [PERSON_…" at bounding box center [677, 297] width 1355 height 594
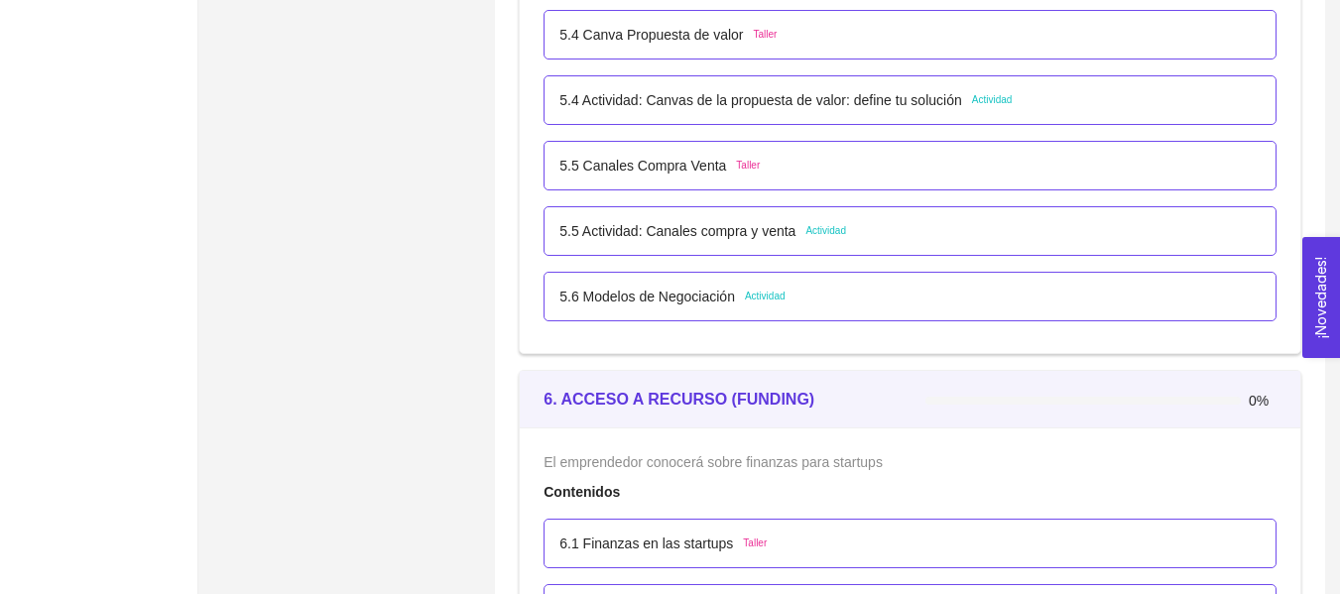
click at [734, 276] on div "5.6 Modelos de Negociación Actividad" at bounding box center [910, 297] width 733 height 50
click at [825, 290] on div "5.6 Modelos de Negociación Actividad" at bounding box center [909, 297] width 701 height 22
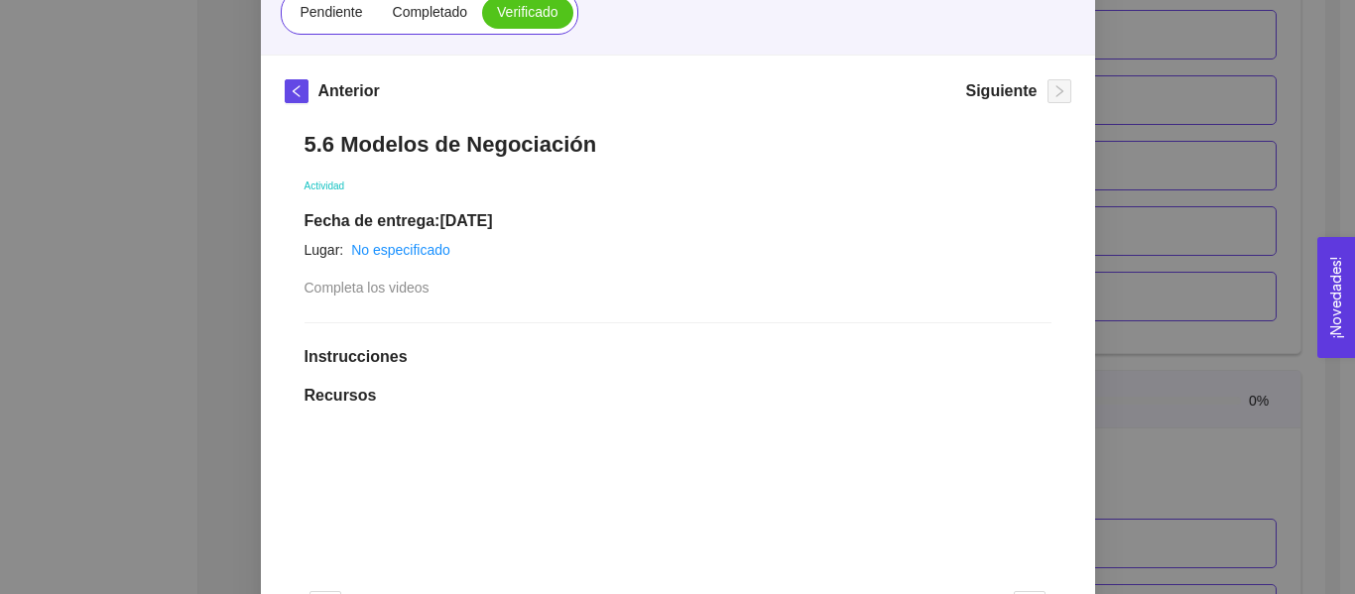
scroll to position [213, 0]
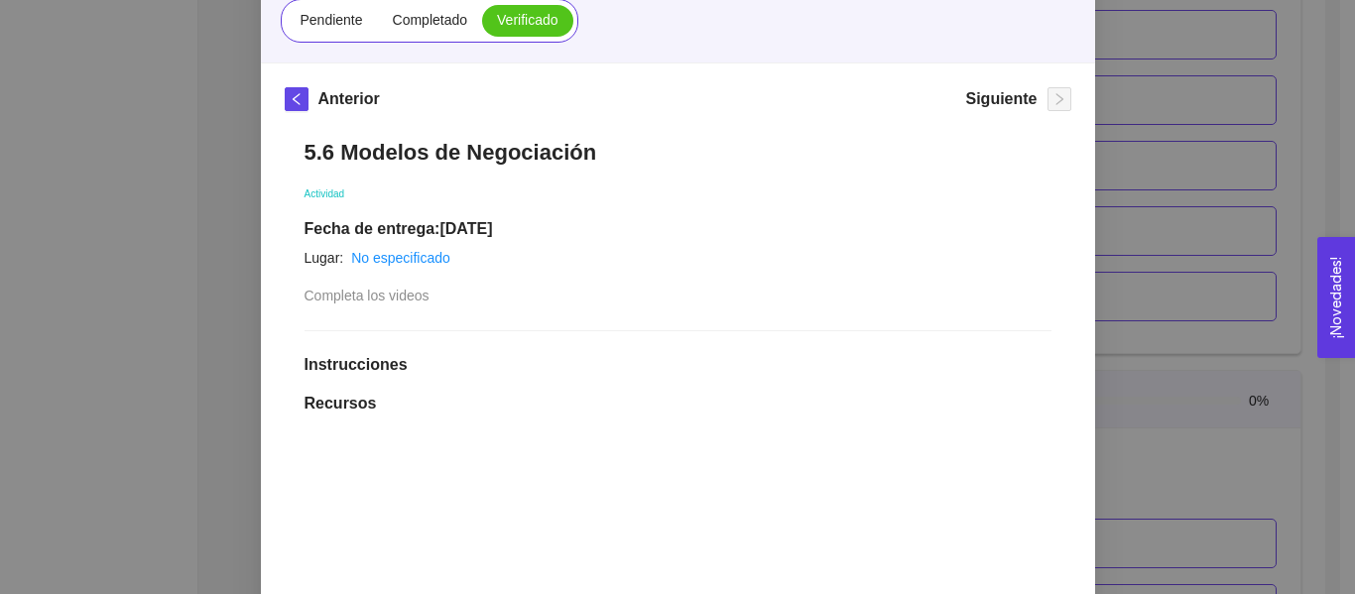
drag, startPoint x: 1125, startPoint y: 237, endPoint x: 1097, endPoint y: 246, distance: 29.2
click at [1124, 237] on div "5. PROBACIÓN DE COMPRA El emprendedor validará el mercado Asignado por [PERSON_…" at bounding box center [677, 297] width 1355 height 594
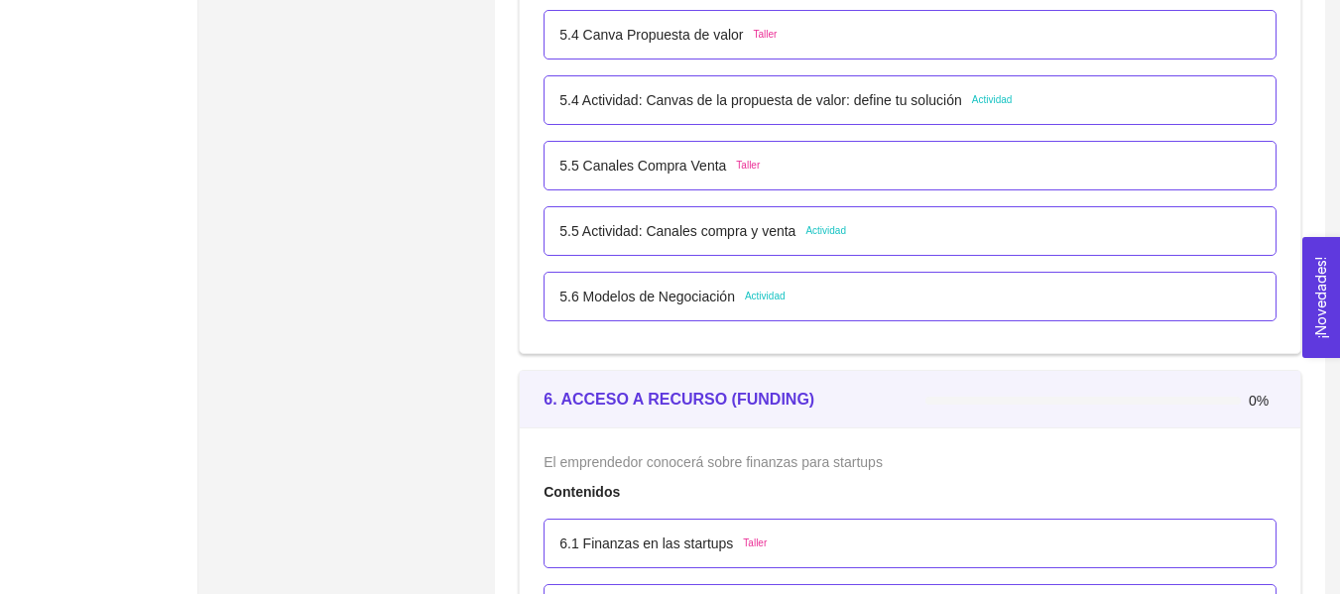
click at [632, 245] on div "5.5 Actividad: Canales compra y venta Actividad" at bounding box center [910, 231] width 733 height 50
click at [662, 232] on p "5.5 Actividad: Canales compra y venta" at bounding box center [677, 231] width 236 height 22
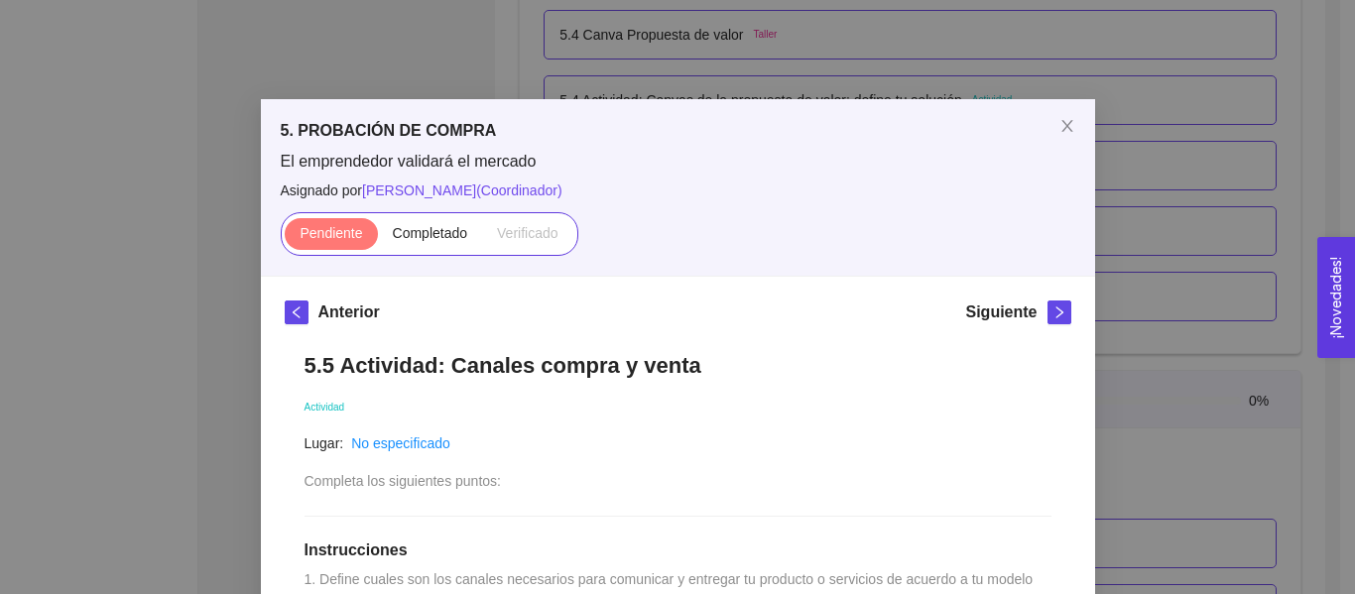
click at [1263, 175] on div "5. PROBACIÓN DE COMPRA El emprendedor validará el mercado Asignado por [PERSON_…" at bounding box center [677, 297] width 1355 height 594
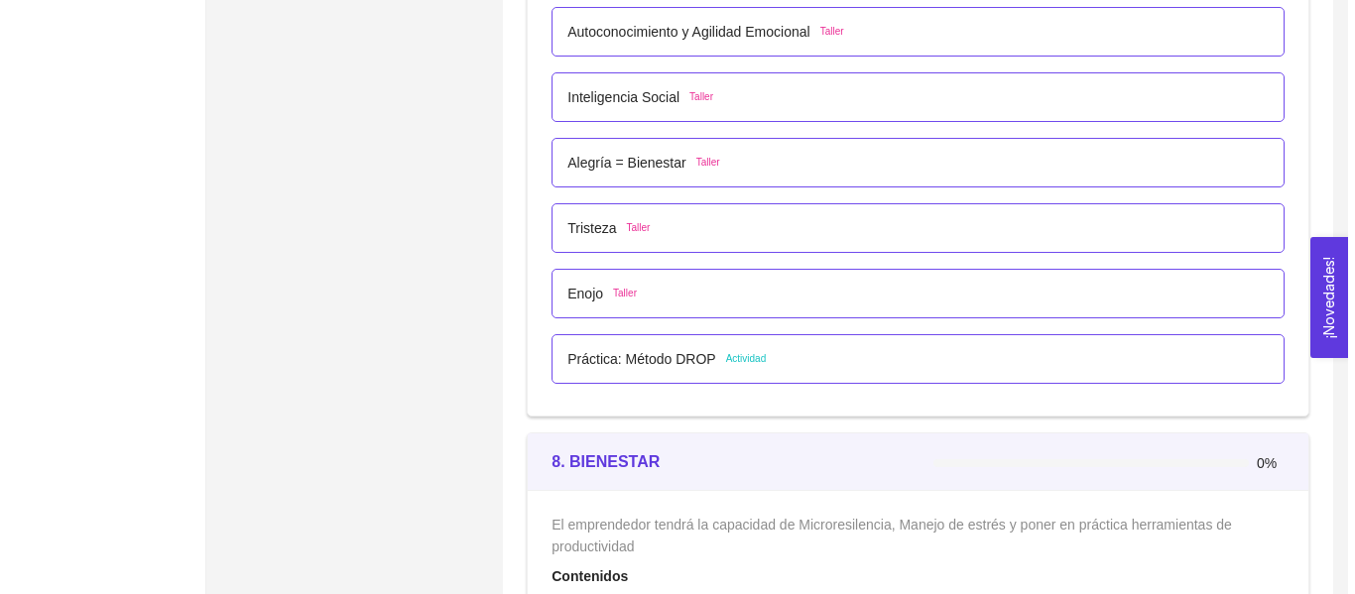
scroll to position [5849, 0]
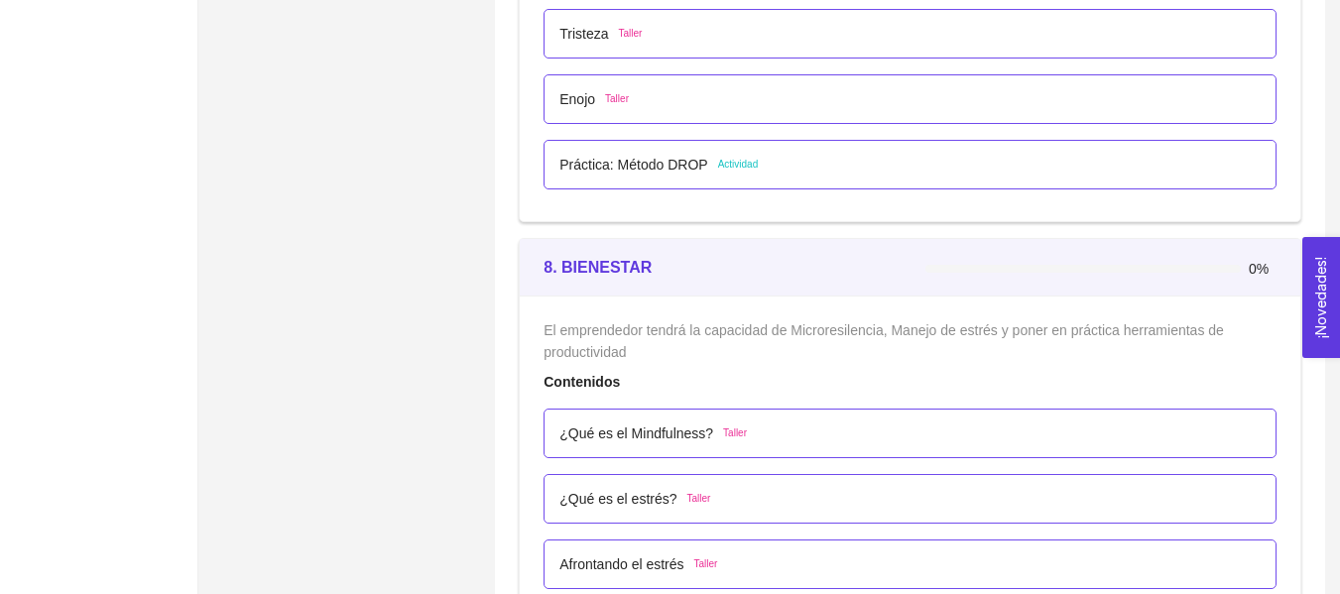
click at [651, 174] on p "Práctica: Método DROP" at bounding box center [633, 165] width 148 height 22
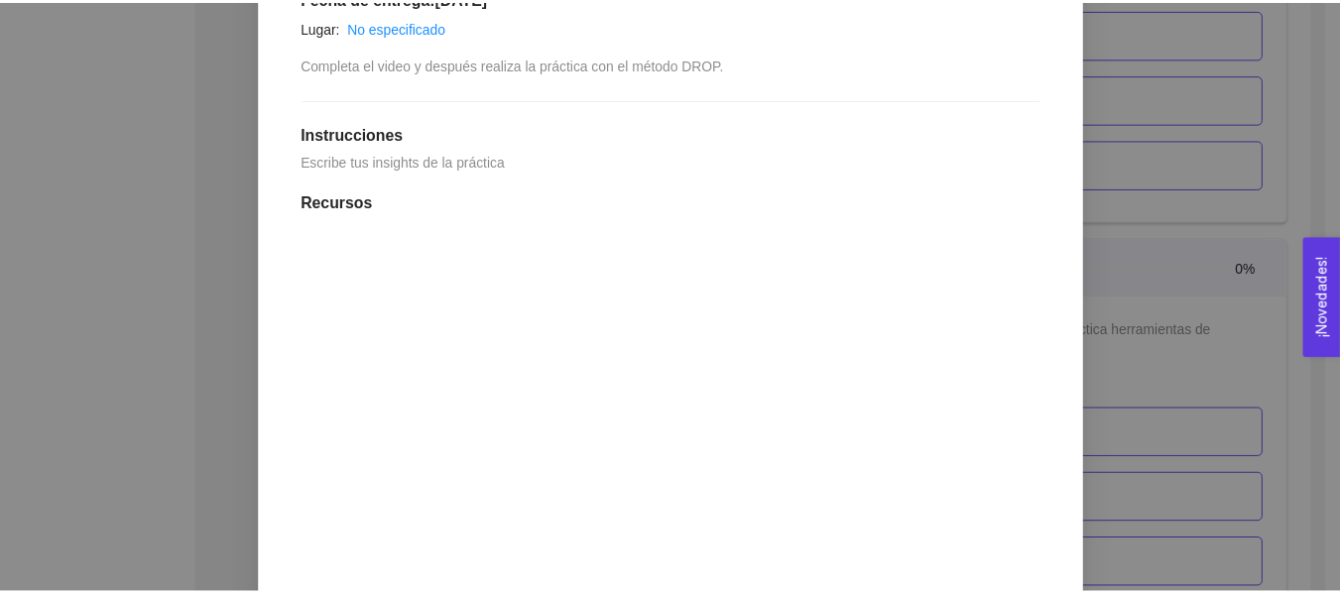
scroll to position [418, 0]
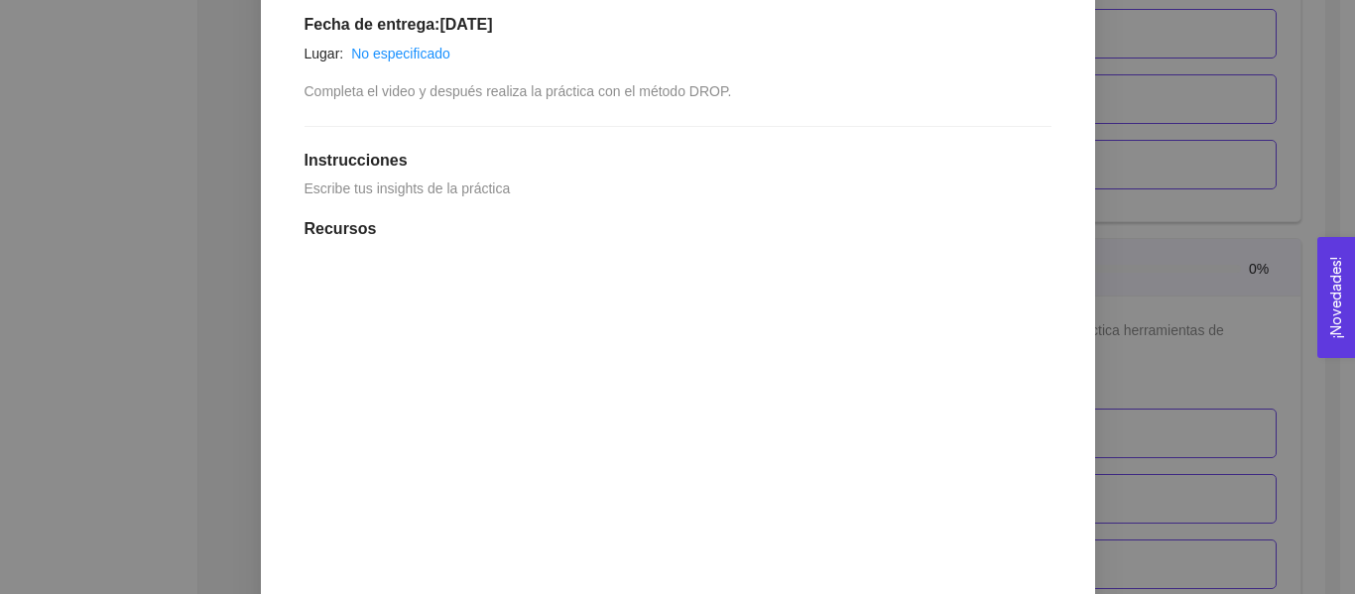
click at [1198, 181] on div "7. DESARROLLO PERSONAL El emprendedor desarrollará habilidades de Autoconocimie…" at bounding box center [677, 297] width 1355 height 594
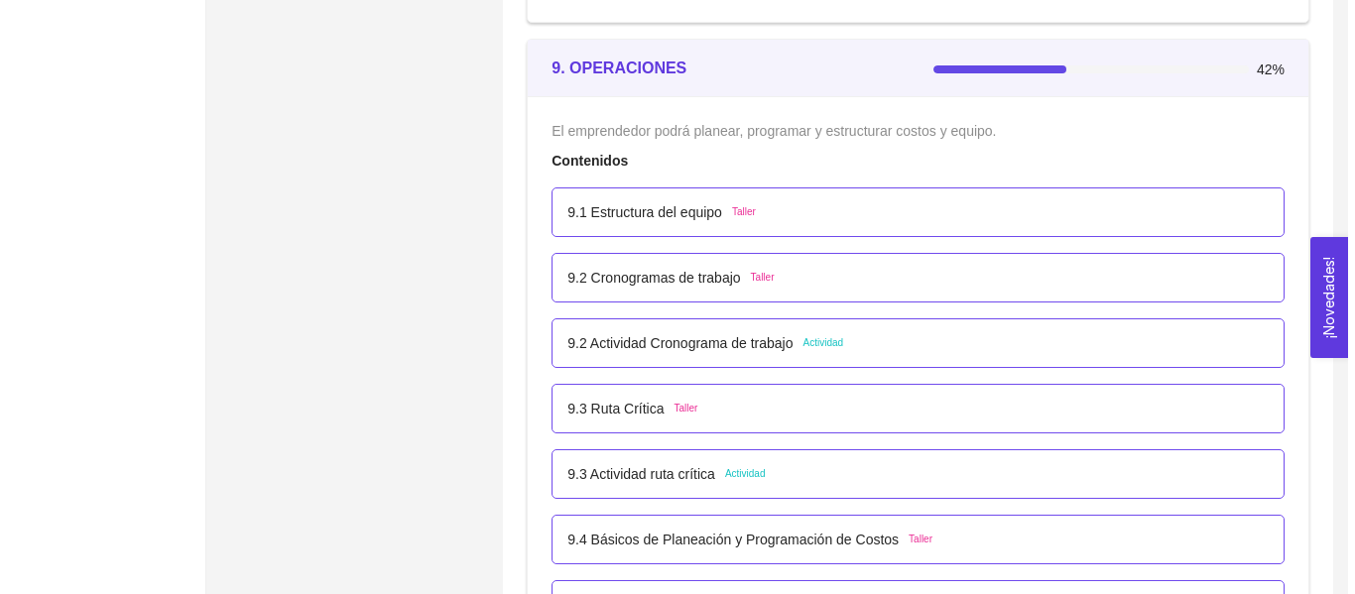
scroll to position [6677, 0]
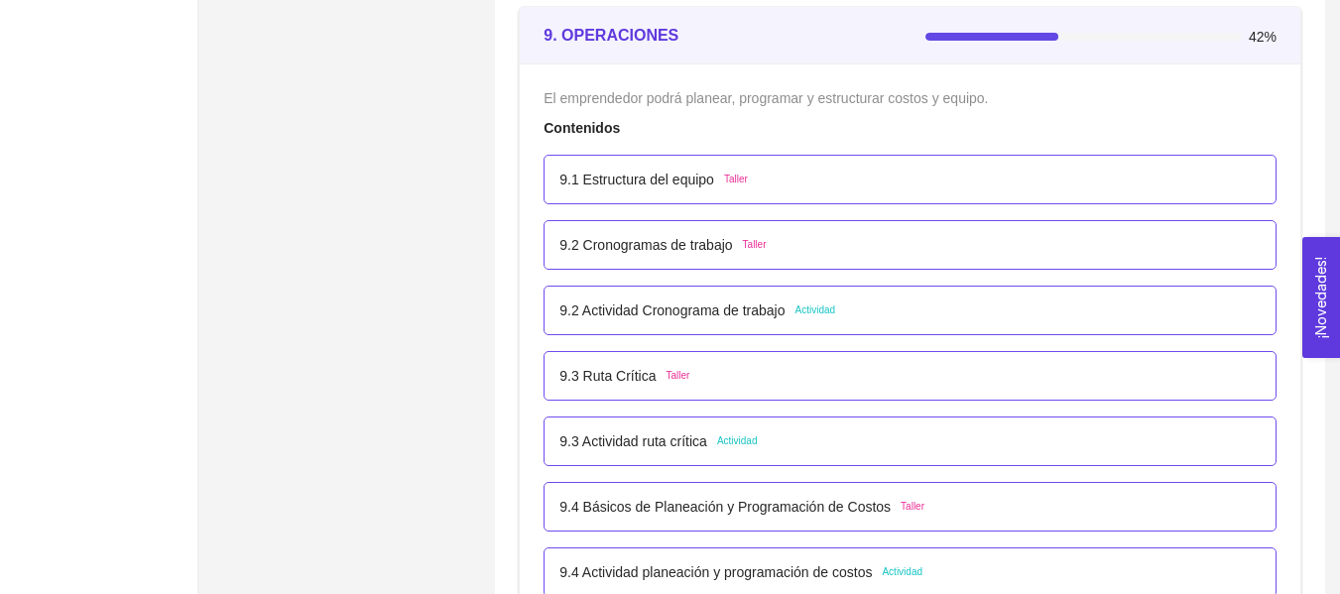
click at [675, 311] on p "9.2 Actividad Cronograma de trabajo" at bounding box center [671, 311] width 225 height 22
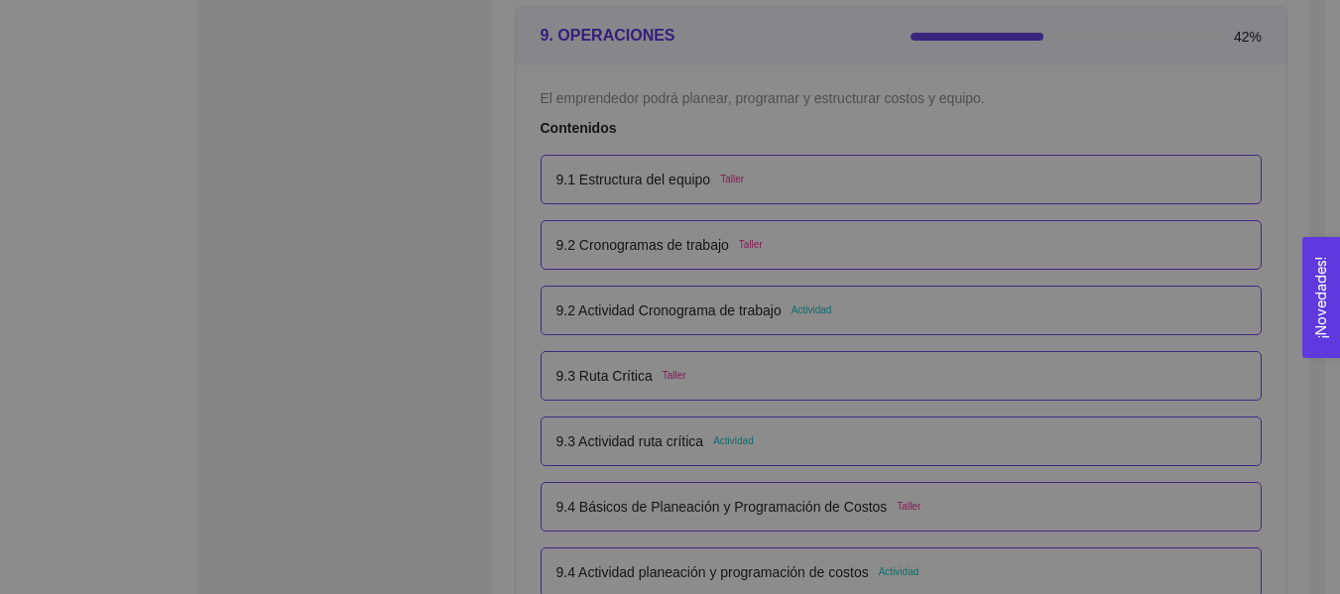
scroll to position [0, 0]
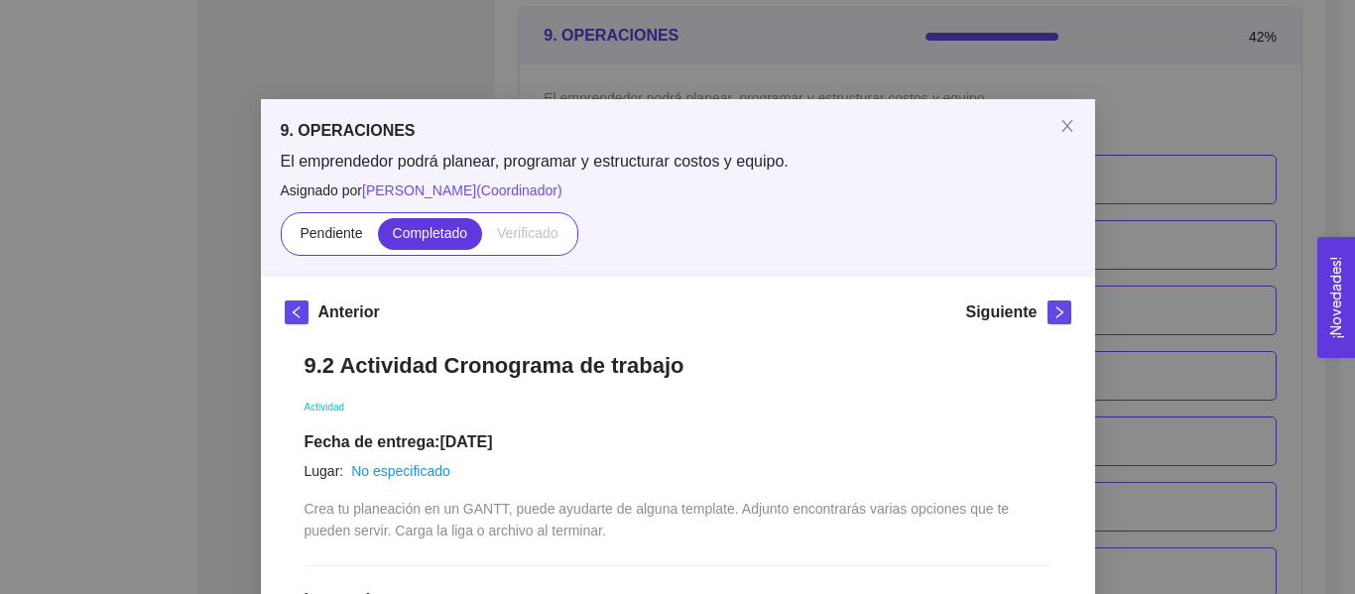
click at [1176, 131] on div "9. OPERACIONES El emprendedor podrá planear, programar y estructurar costos y e…" at bounding box center [677, 297] width 1355 height 594
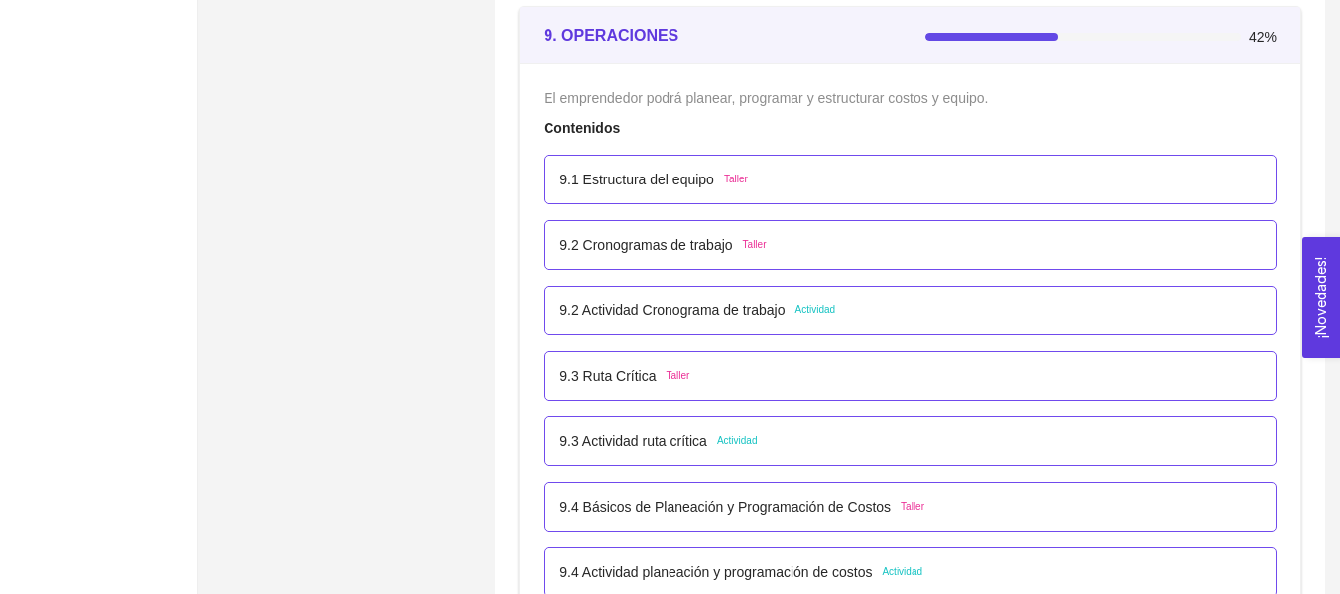
click at [687, 188] on p "9.1 Estructura del equipo" at bounding box center [636, 180] width 155 height 22
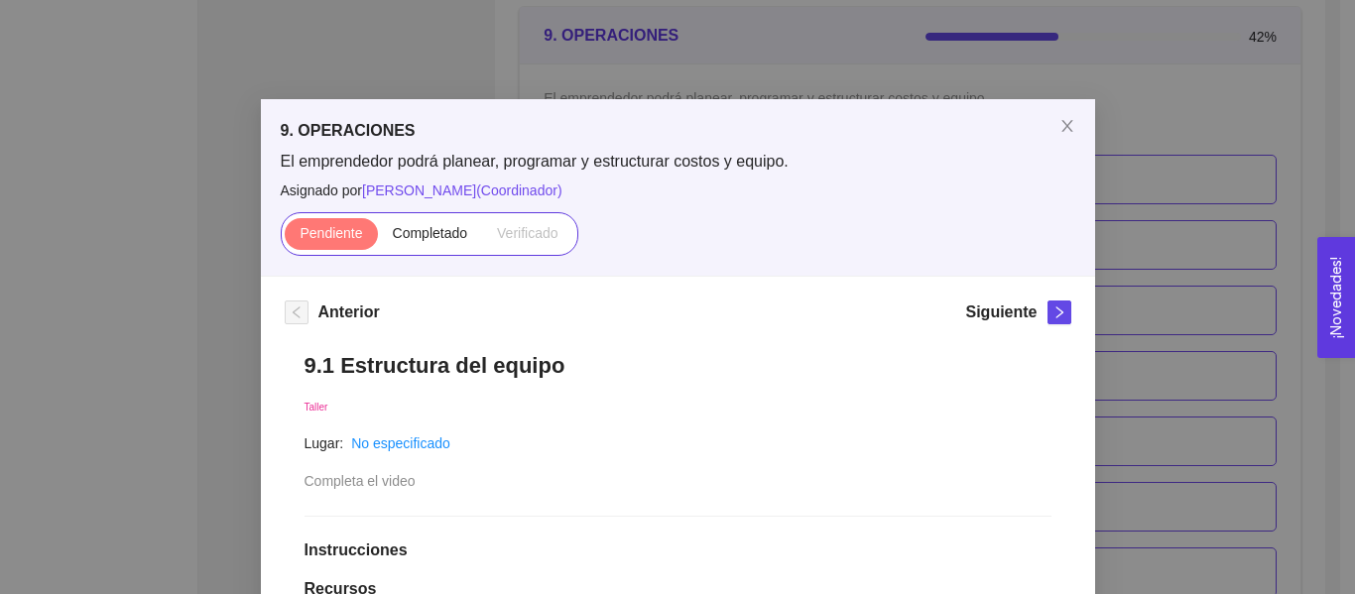
click at [1175, 182] on div "9. OPERACIONES El emprendedor podrá planear, programar y estructurar costos y e…" at bounding box center [677, 297] width 1355 height 594
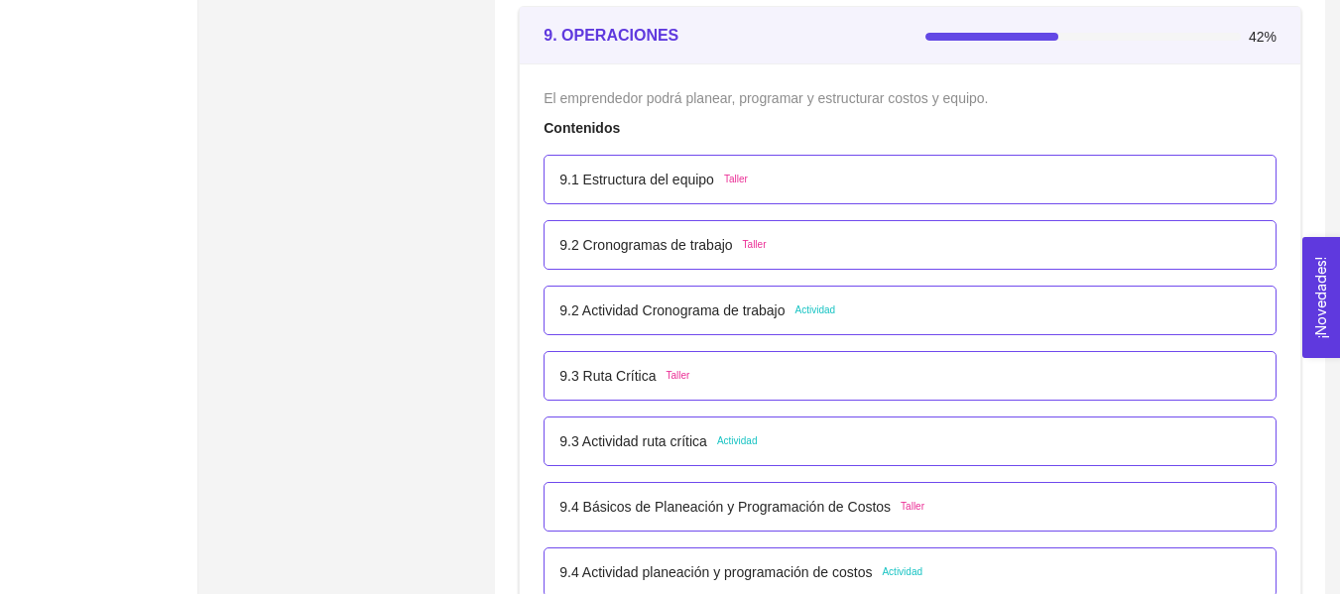
click at [688, 439] on p "9.3 Actividad ruta crítica" at bounding box center [633, 441] width 148 height 22
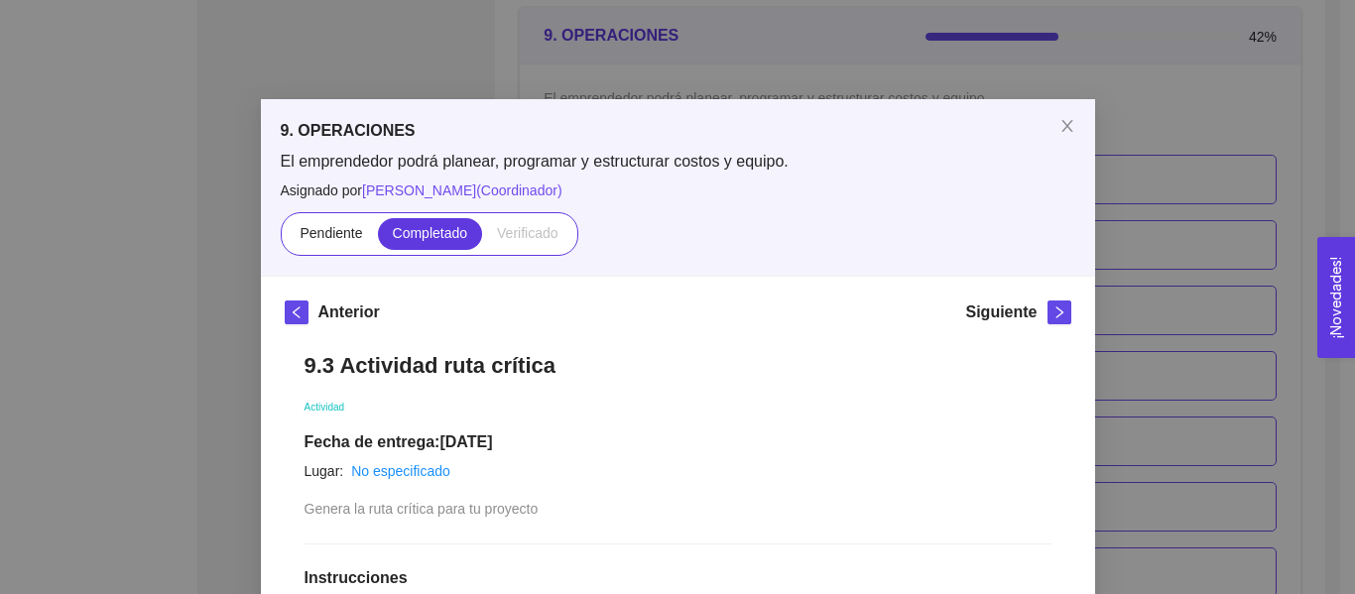
click at [1162, 184] on div "9. OPERACIONES El emprendedor podrá planear, programar y estructurar costos y e…" at bounding box center [677, 297] width 1355 height 594
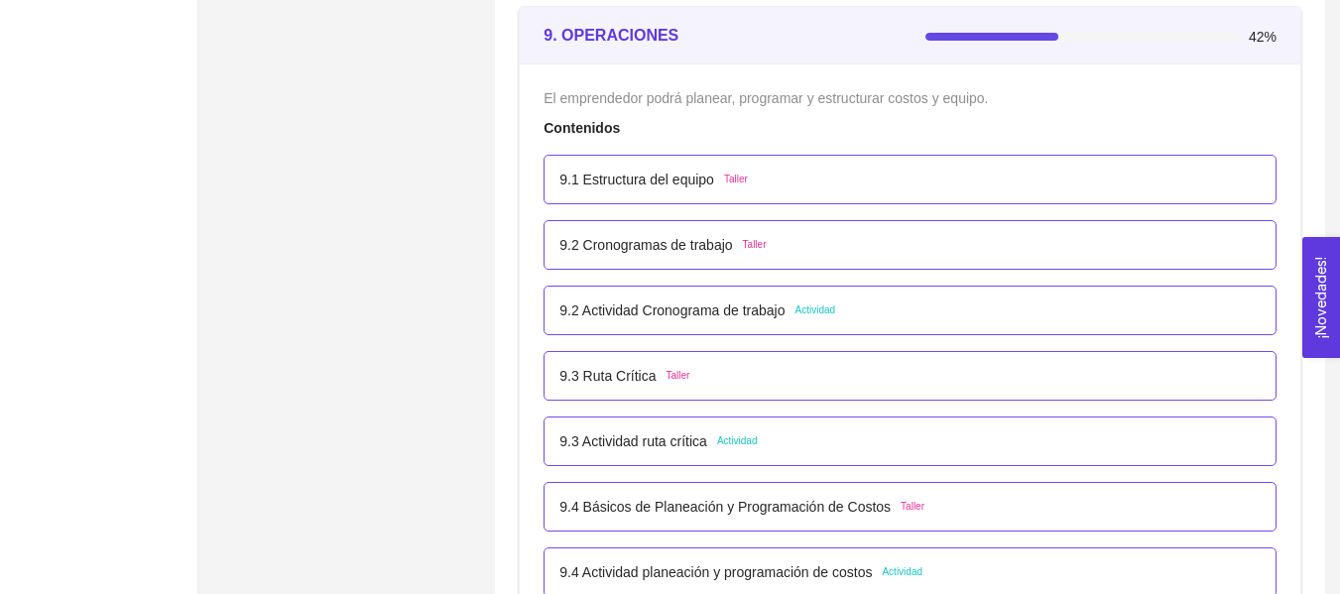
click at [855, 572] on p "9.4 Actividad planeación y programación de costos" at bounding box center [715, 572] width 312 height 22
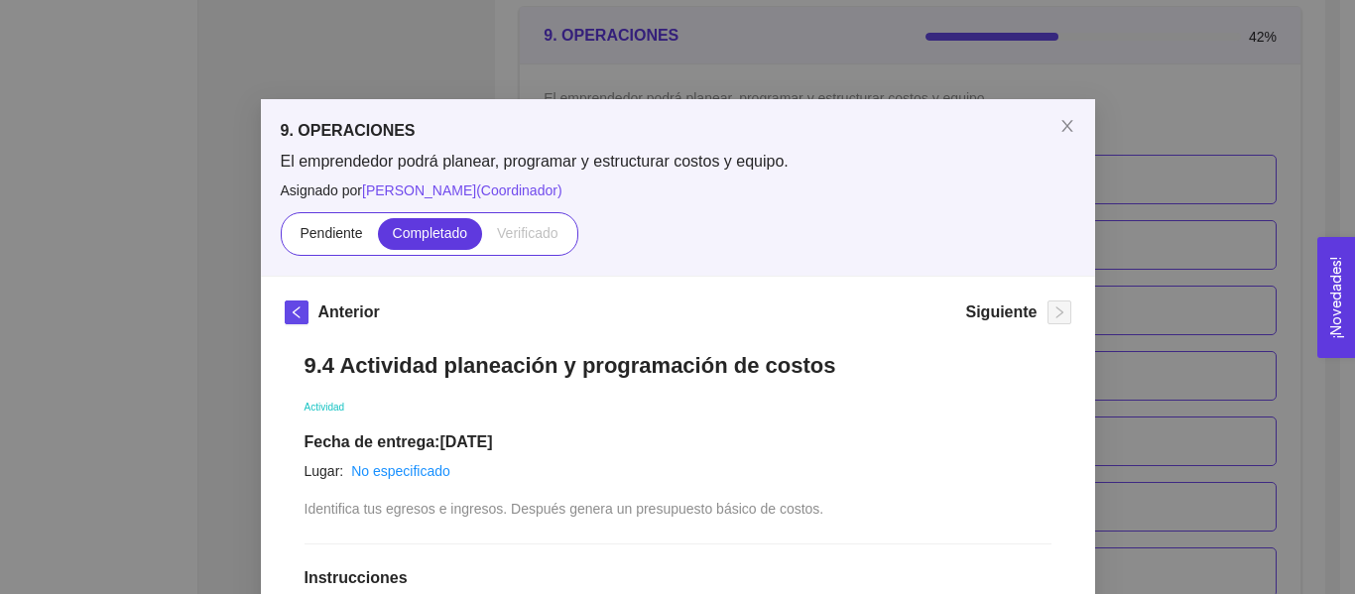
click at [1142, 224] on div "9. OPERACIONES El emprendedor podrá planear, programar y estructurar costos y e…" at bounding box center [677, 297] width 1355 height 594
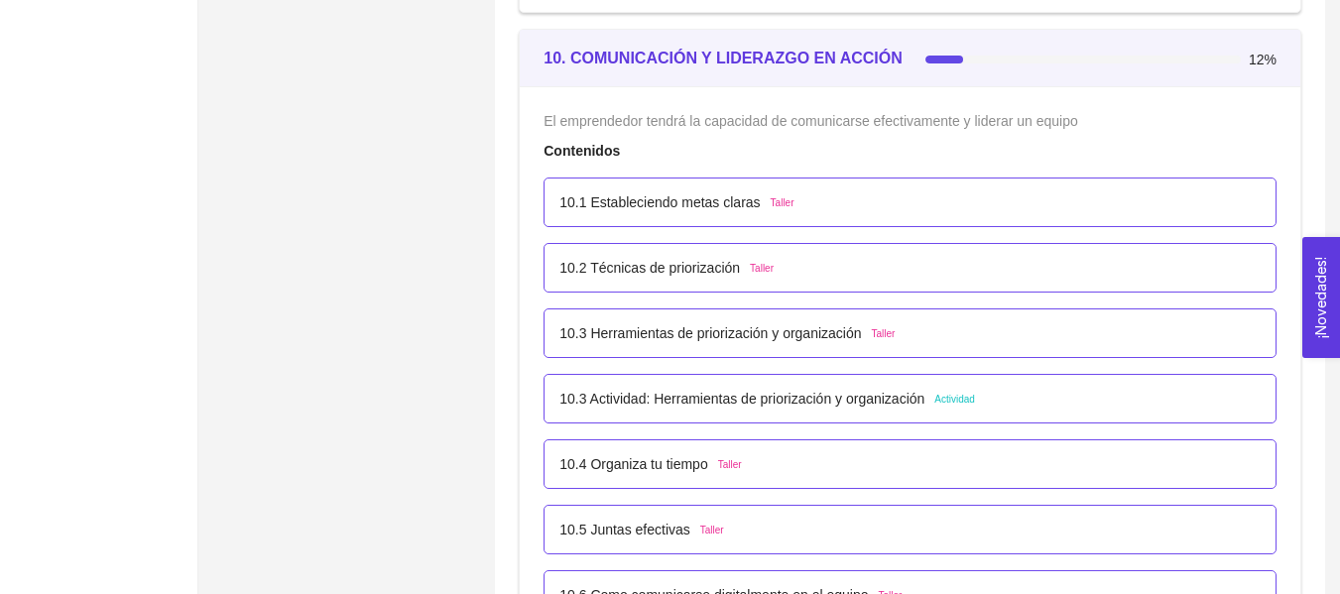
scroll to position [7375, 0]
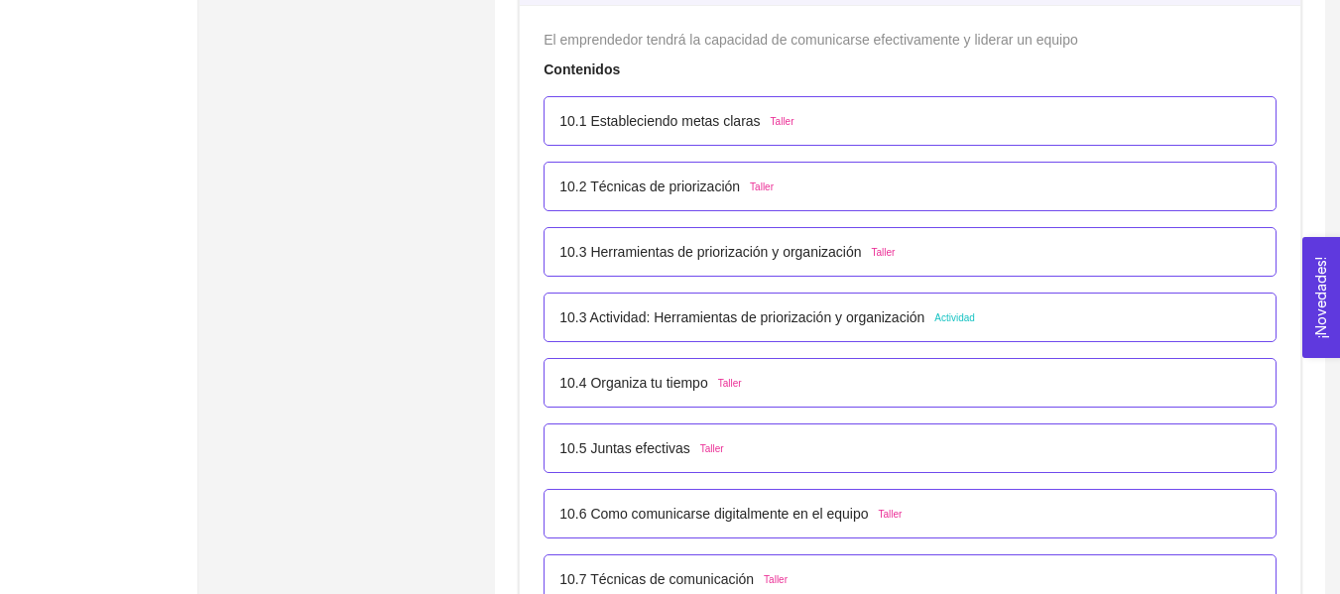
click at [934, 324] on span "Actividad" at bounding box center [954, 318] width 41 height 16
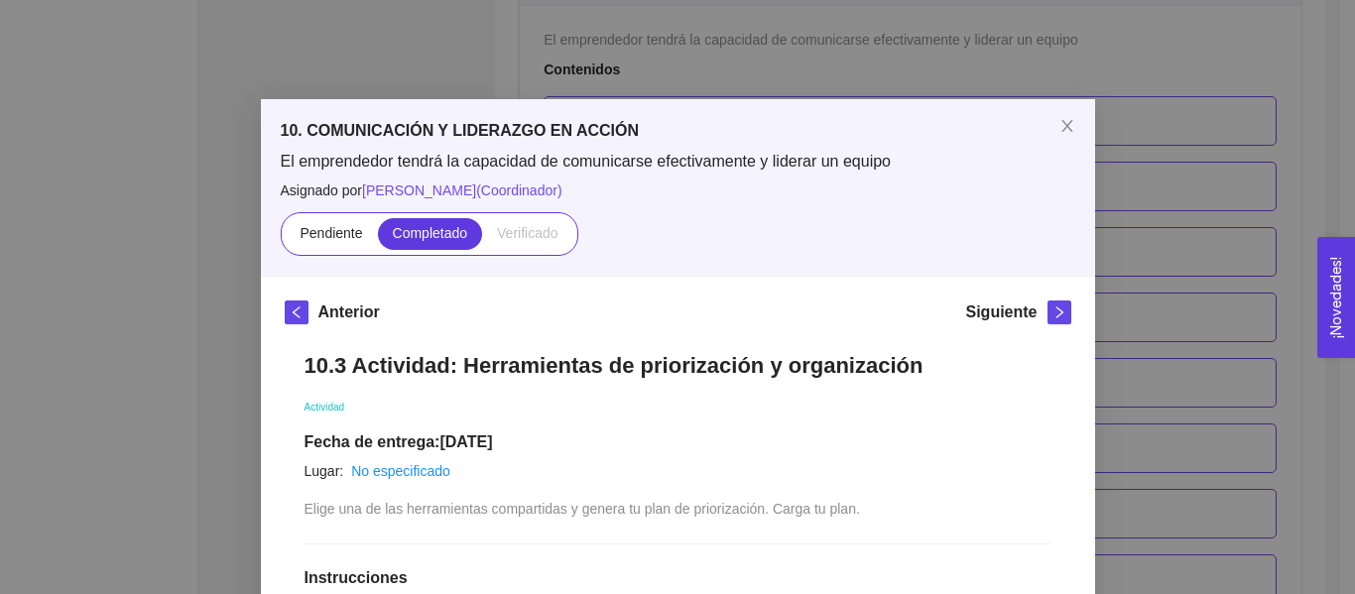
click at [1181, 261] on div "10. COMUNICACIÓN Y LIDERAZGO EN ACCIÓN El emprendedor tendrá la capacidad de co…" at bounding box center [677, 297] width 1355 height 594
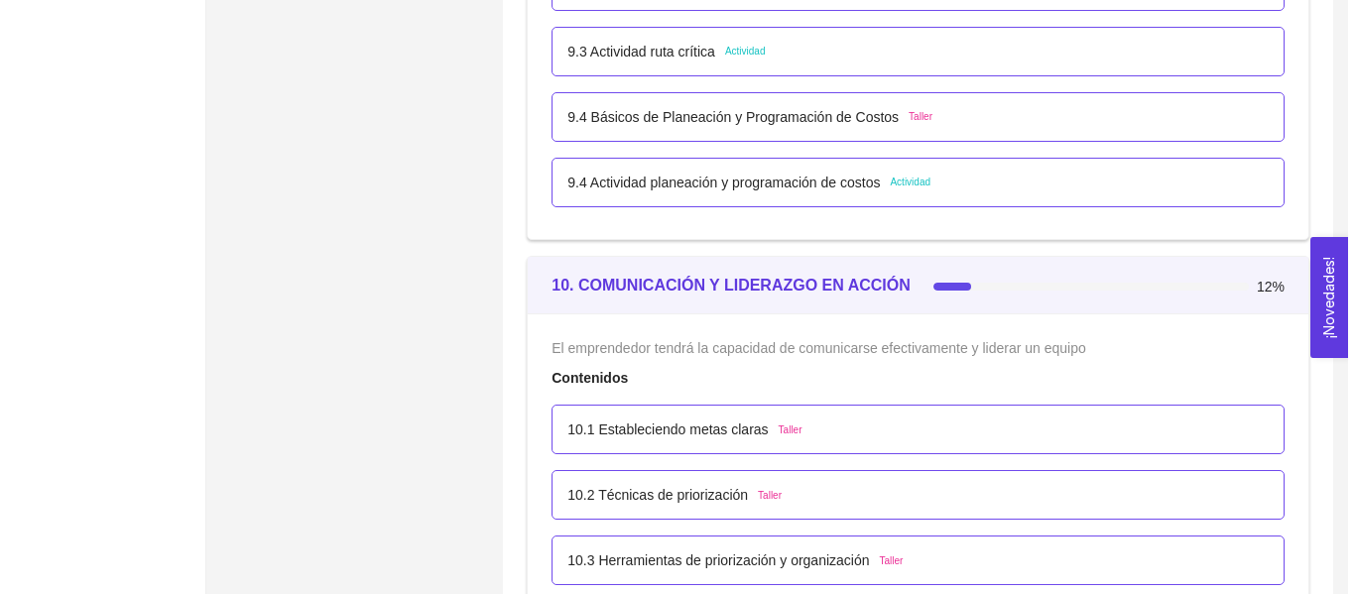
scroll to position [6937, 0]
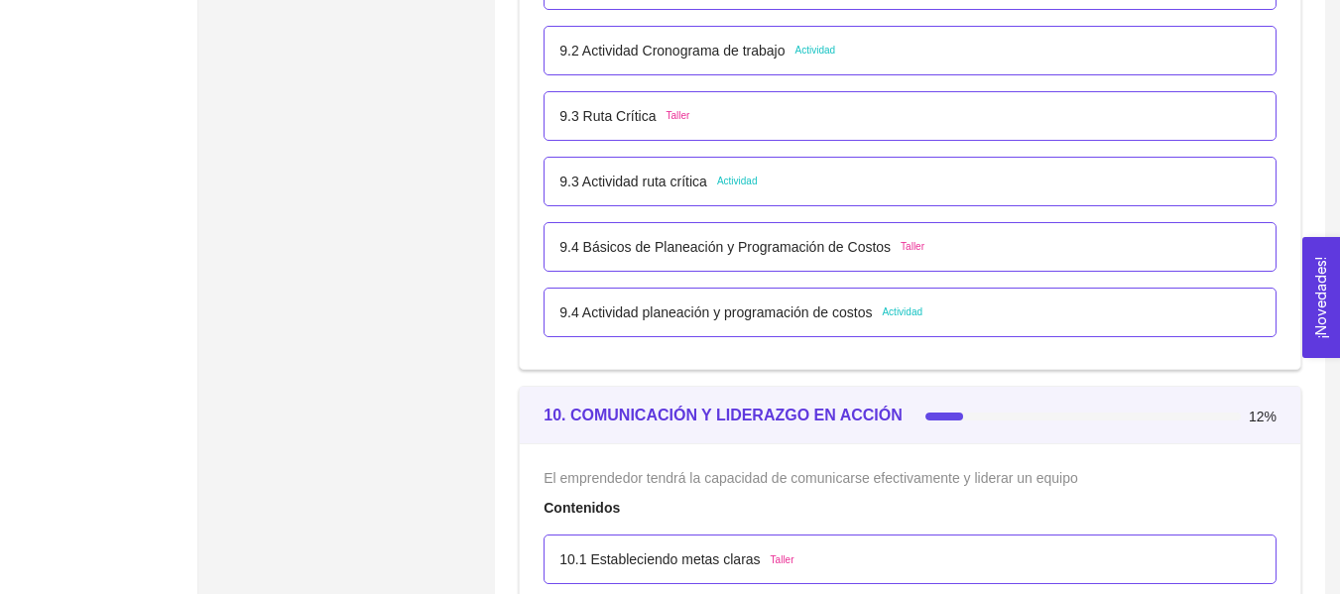
click at [777, 315] on p "9.4 Actividad planeación y programación de costos" at bounding box center [715, 313] width 312 height 22
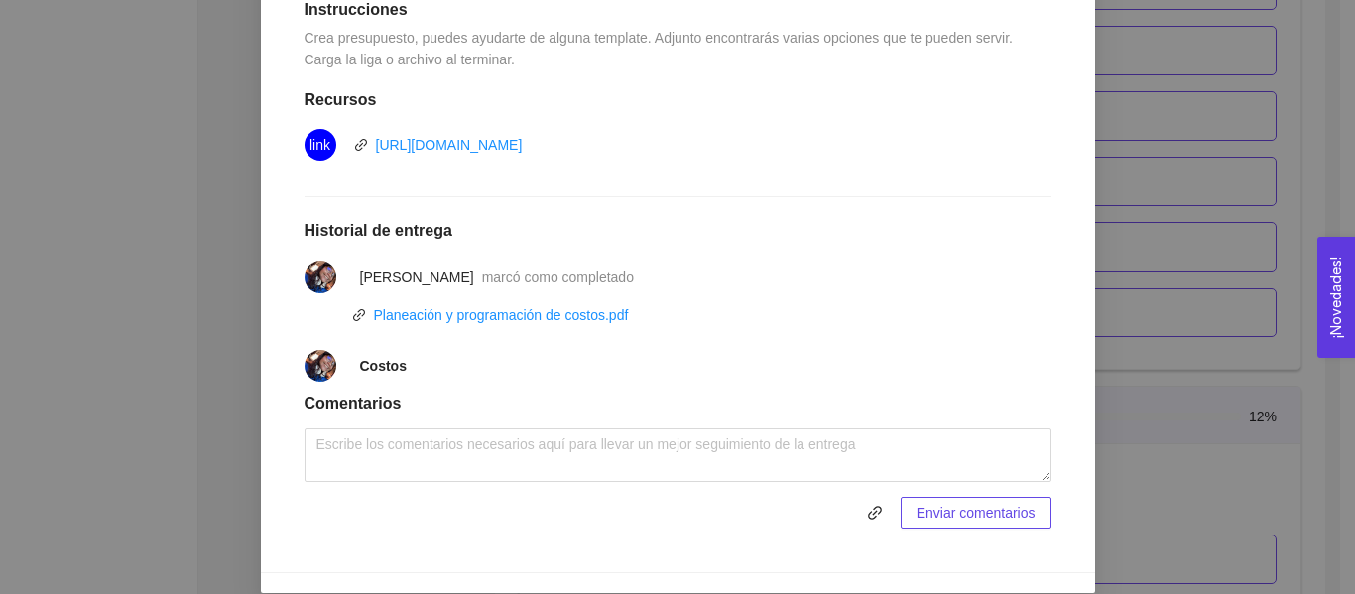
scroll to position [591, 0]
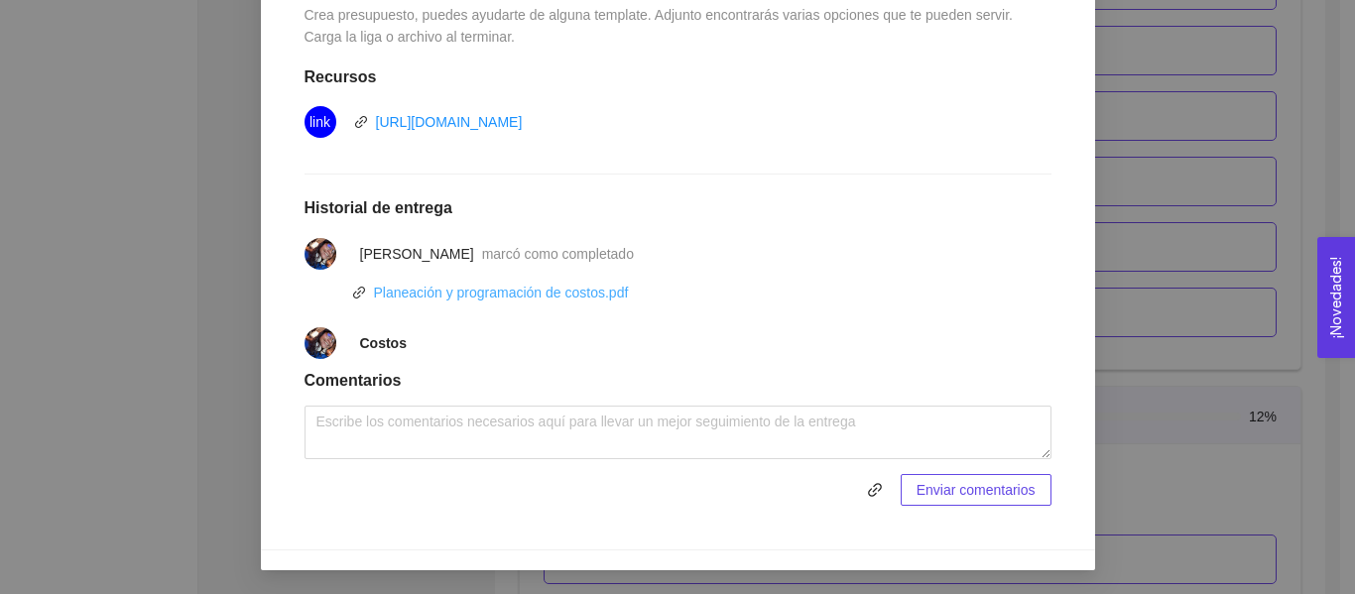
click at [453, 300] on link "Planeación y programación de costos.pdf" at bounding box center [501, 293] width 255 height 16
click at [1181, 195] on div "9. OPERACIONES El emprendedor podrá planear, programar y estructurar costos y e…" at bounding box center [677, 297] width 1355 height 594
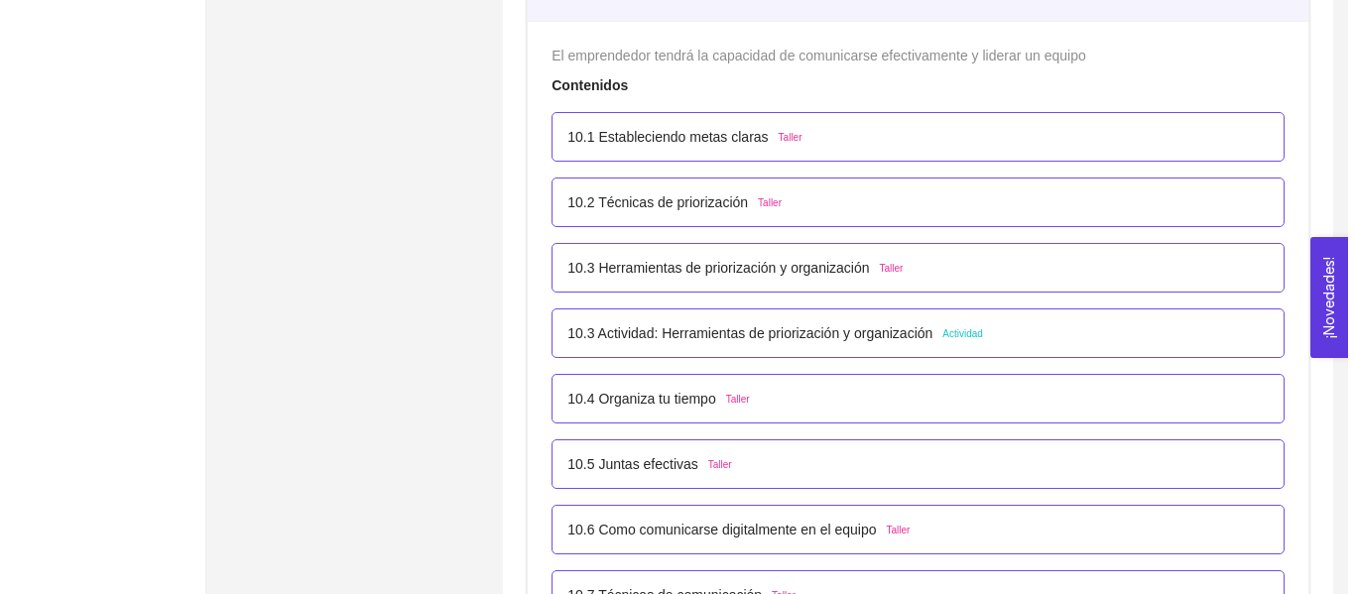
scroll to position [7489, 0]
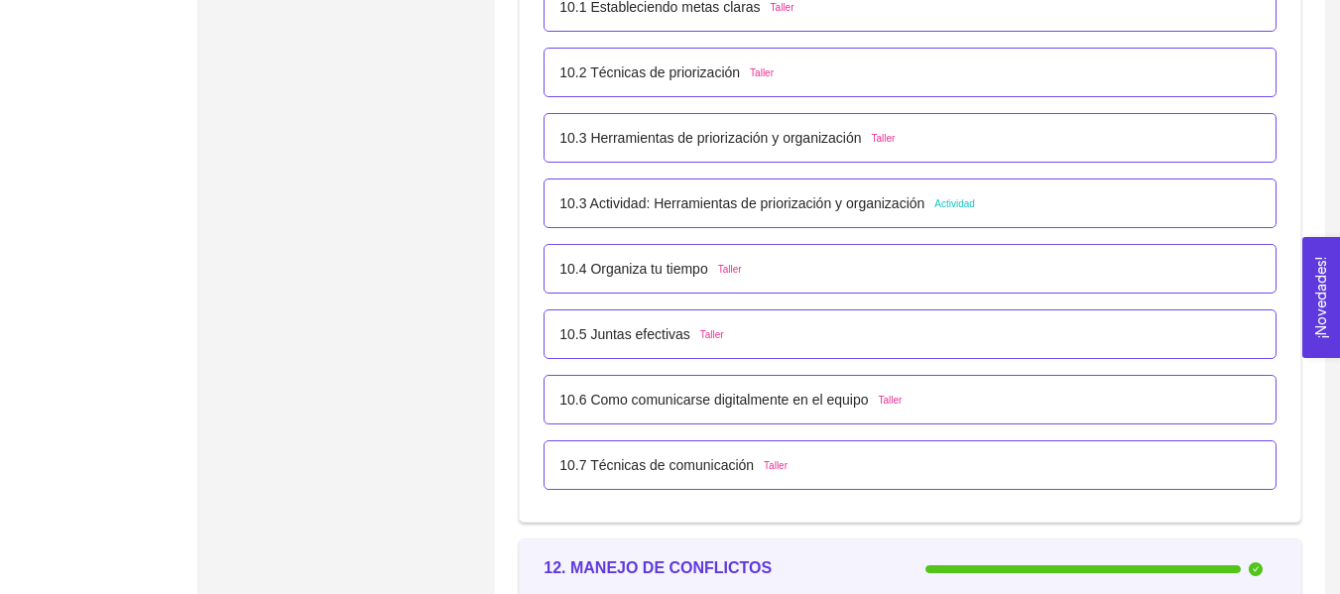
click at [697, 195] on p "10.3 Actividad: Herramientas de priorización y organización" at bounding box center [741, 203] width 365 height 22
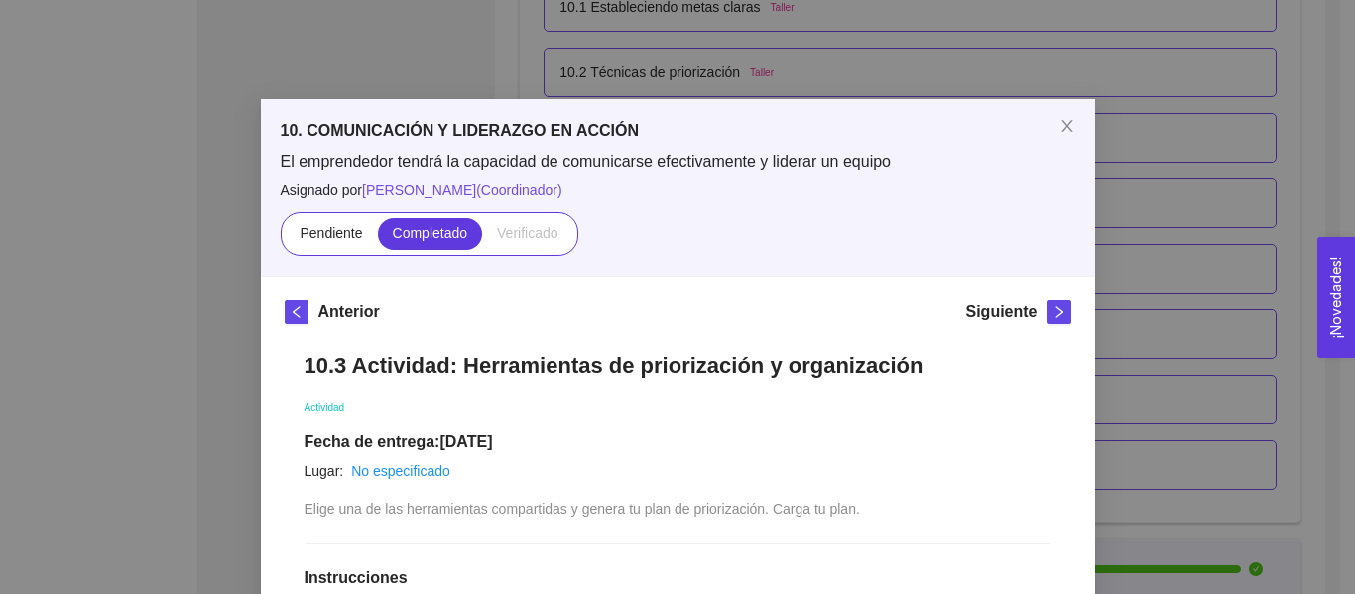
click at [1248, 164] on div "10. COMUNICACIÓN Y LIDERAZGO EN ACCIÓN El emprendedor tendrá la capacidad de co…" at bounding box center [677, 297] width 1355 height 594
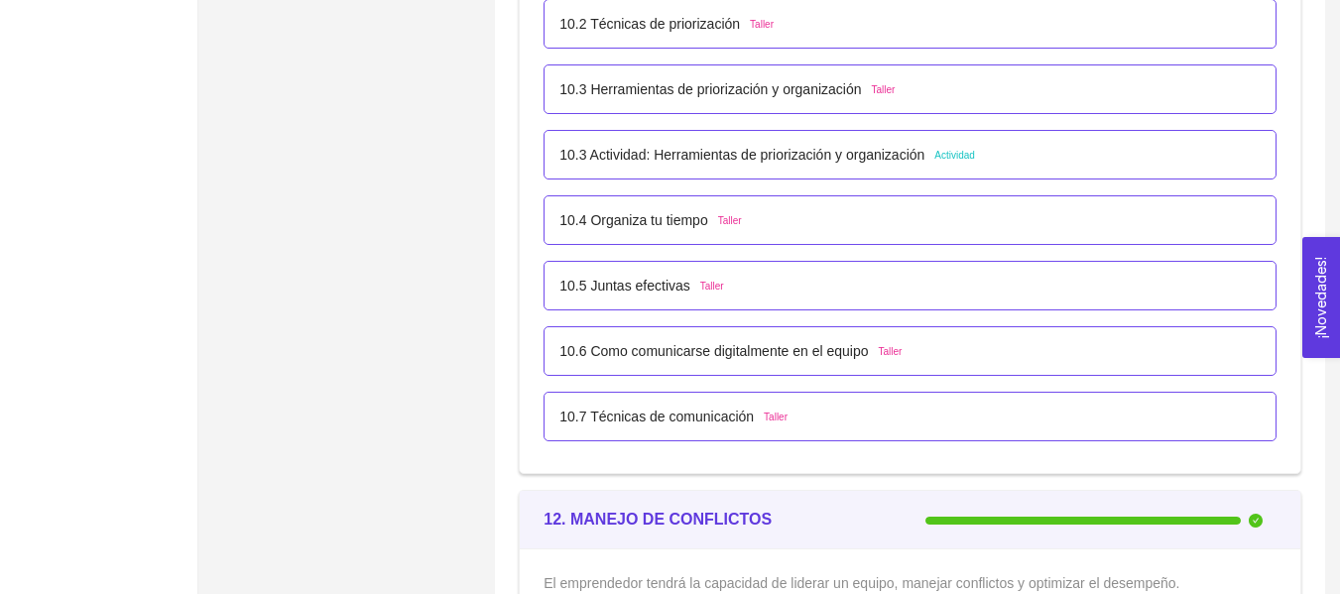
scroll to position [7554, 0]
